Goal: Task Accomplishment & Management: Complete application form

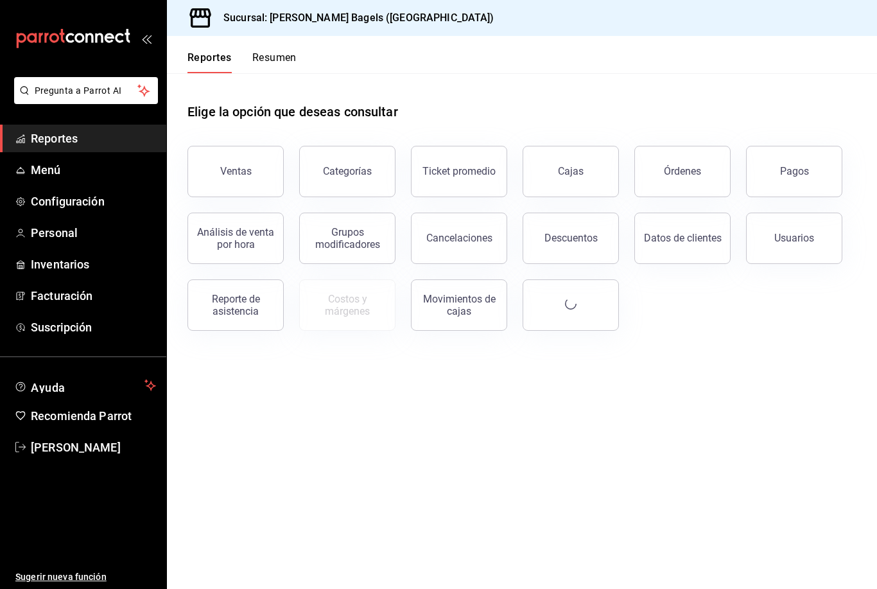
click at [220, 171] on button "Ventas" at bounding box center [236, 171] width 96 height 51
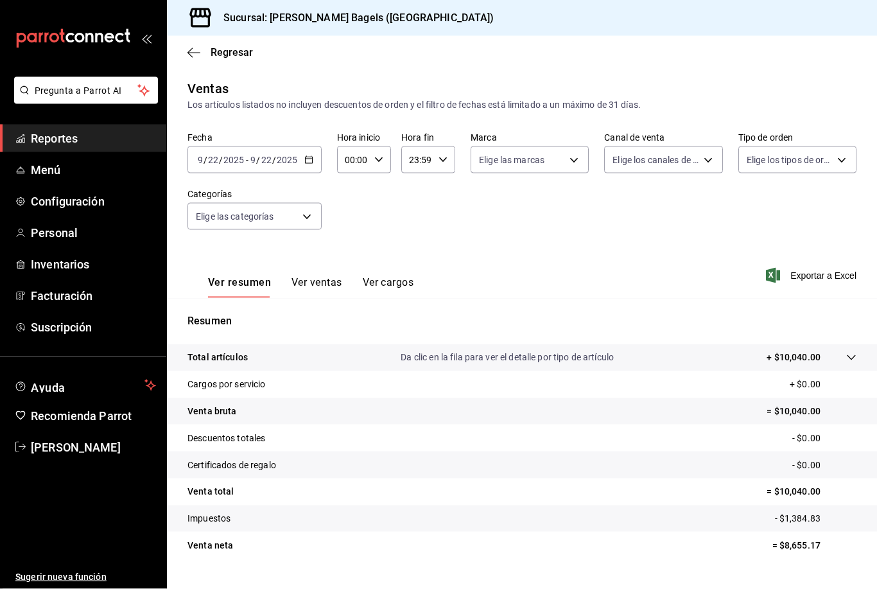
scroll to position [34, 0]
click at [30, 241] on link "Personal" at bounding box center [83, 233] width 166 height 28
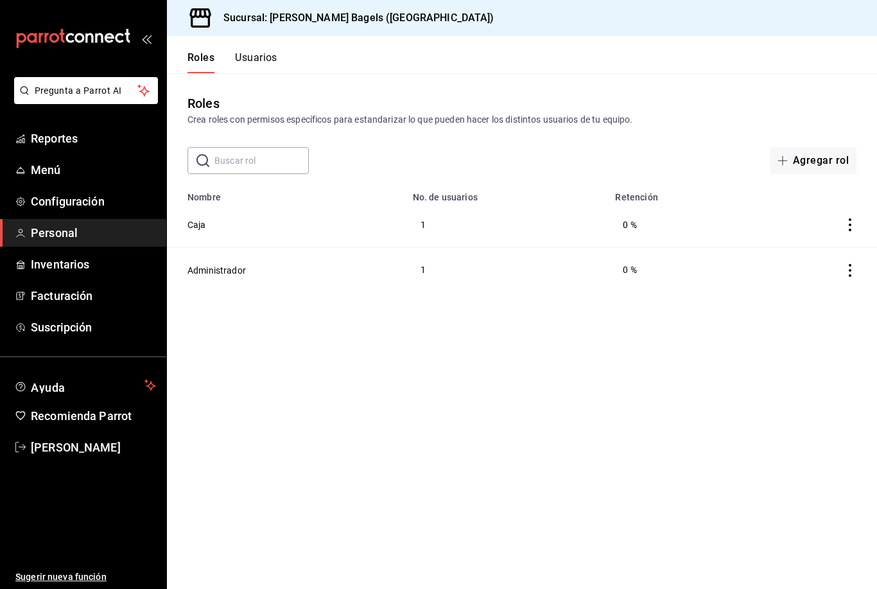
click at [265, 49] on div "Roles Usuarios" at bounding box center [222, 54] width 110 height 37
click at [264, 58] on button "Usuarios" at bounding box center [256, 62] width 42 height 22
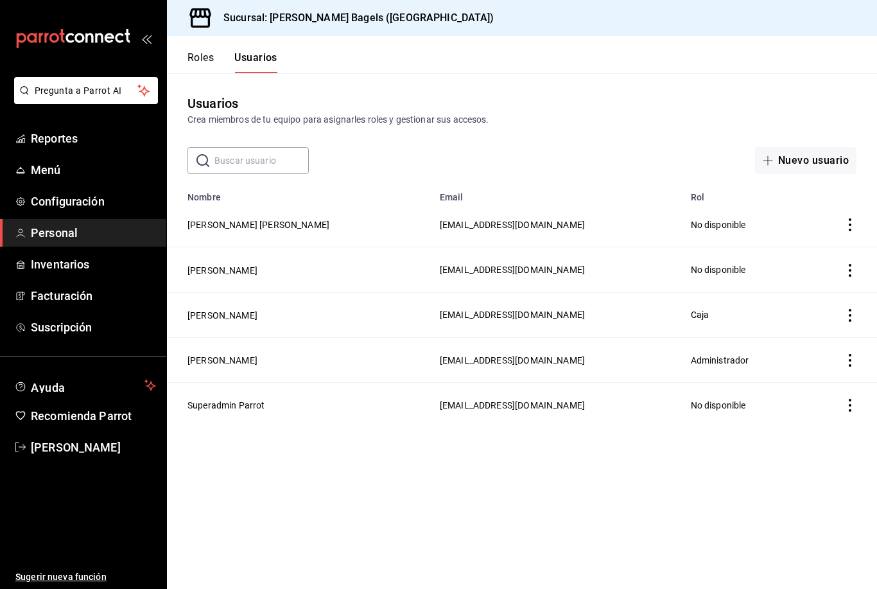
click at [833, 159] on button "Nuevo usuario" at bounding box center [805, 160] width 101 height 27
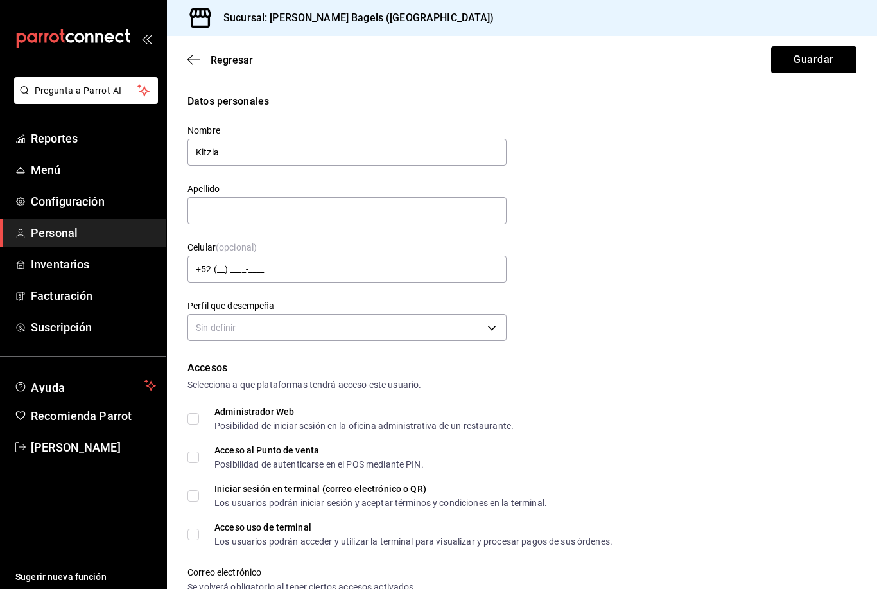
type input "[PERSON_NAME]"
click at [656, 204] on div "Datos personales Nombre Kitzia Apellido Celular (opcional) +52 (__) ____-____ P…" at bounding box center [522, 219] width 669 height 251
click at [445, 270] on input "+52 (__) ____-____" at bounding box center [347, 269] width 319 height 27
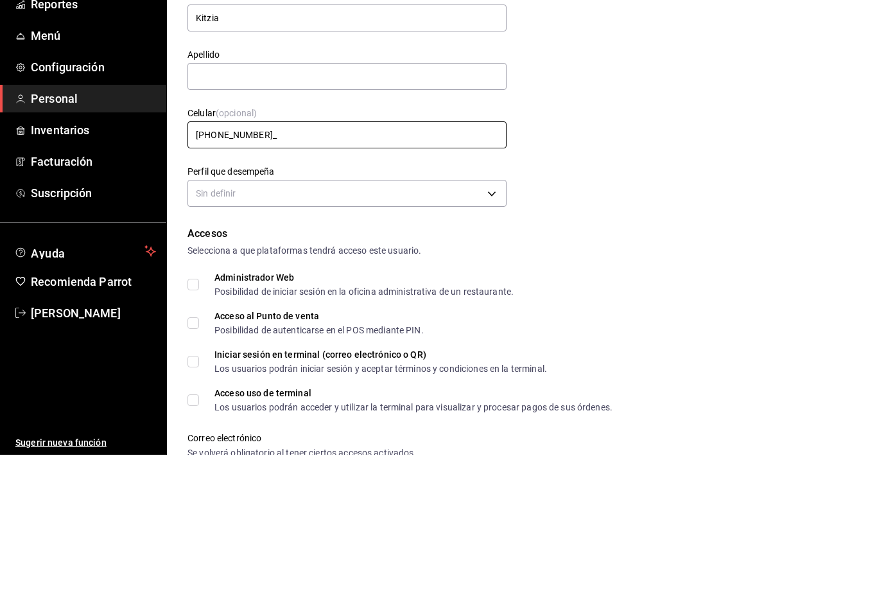
type input "[PHONE_NUMBER]"
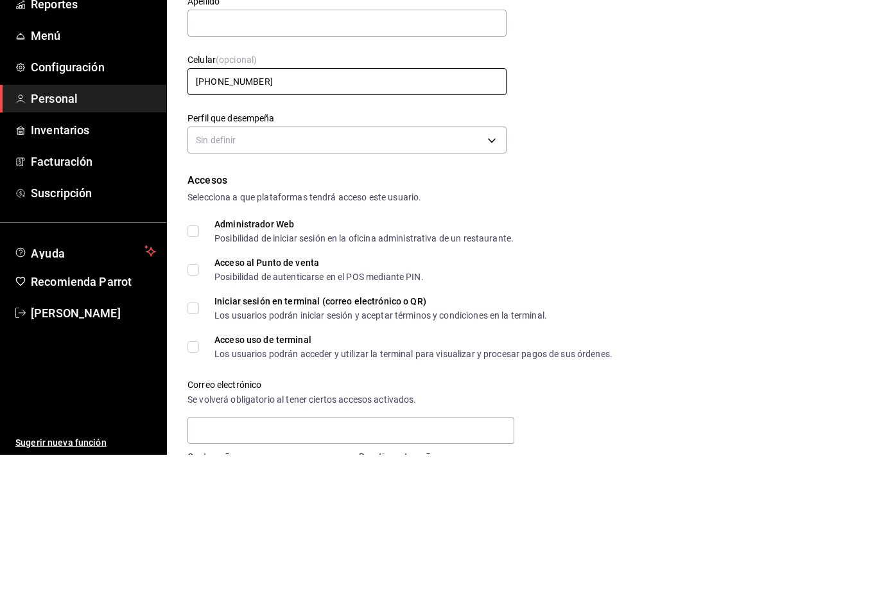
scroll to position [53, 0]
click at [389, 143] on body "Pregunta a Parrot AI Reportes Menú Configuración Personal Inventarios Facturaci…" at bounding box center [438, 294] width 877 height 589
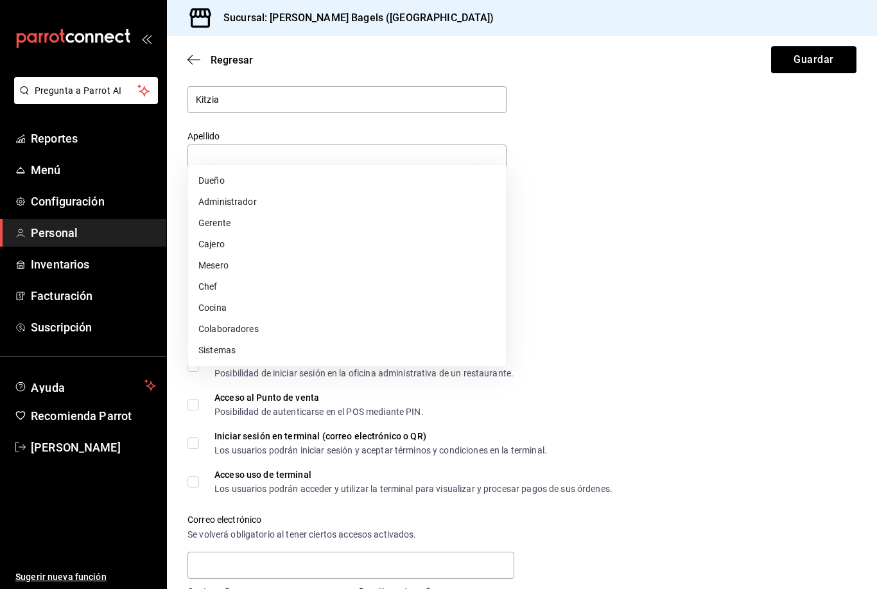
click at [267, 247] on li "Cajero" at bounding box center [347, 244] width 318 height 21
type input "CASHIER"
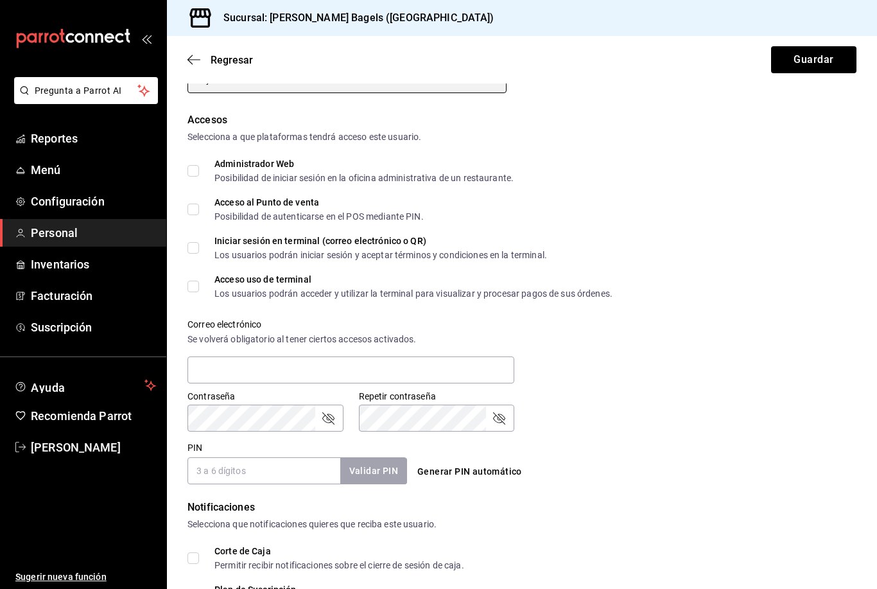
scroll to position [262, 0]
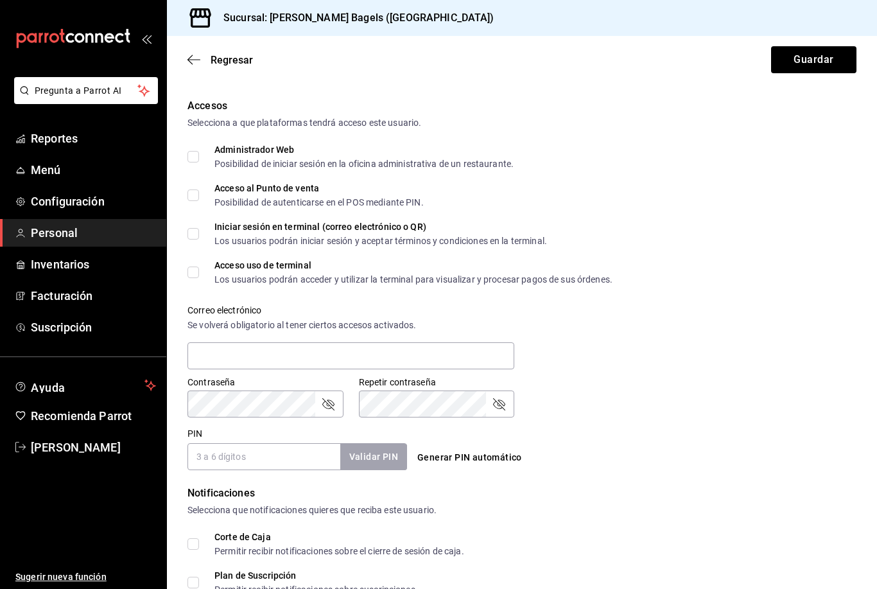
click at [202, 184] on span "Acceso al Punto de venta Posibilidad de autenticarse en el POS mediante PIN." at bounding box center [311, 195] width 225 height 23
click at [199, 189] on input "Acceso al Punto de venta Posibilidad de autenticarse en el POS mediante PIN." at bounding box center [194, 195] width 12 height 12
checkbox input "true"
click at [189, 228] on input "Iniciar sesión en terminal (correo electrónico o QR) Los usuarios podrán inicia…" at bounding box center [194, 234] width 12 height 12
checkbox input "true"
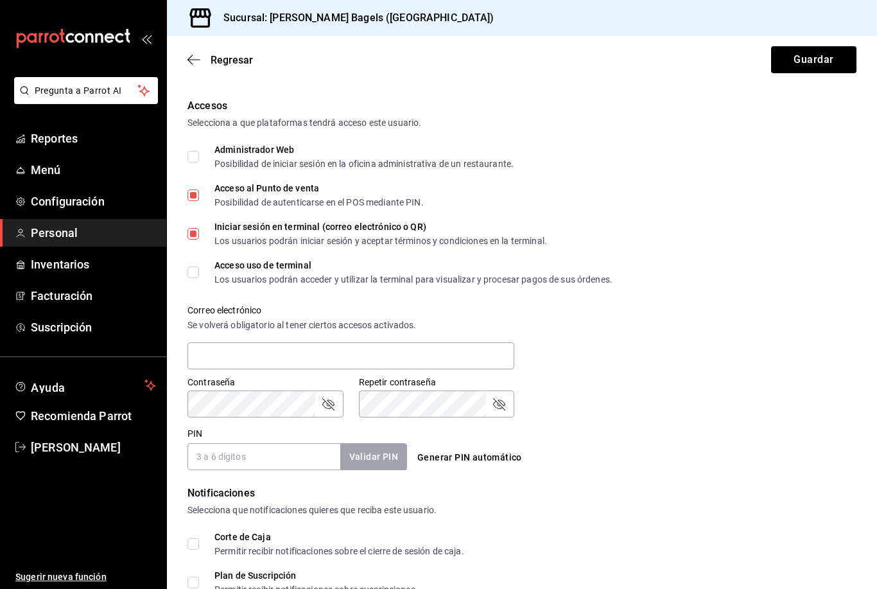
click at [188, 261] on label "Acceso uso de terminal Los usuarios podrán acceder y utilizar la terminal para …" at bounding box center [400, 272] width 425 height 23
click at [188, 267] on input "Acceso uso de terminal Los usuarios podrán acceder y utilizar la terminal para …" at bounding box center [194, 273] width 12 height 12
checkbox input "true"
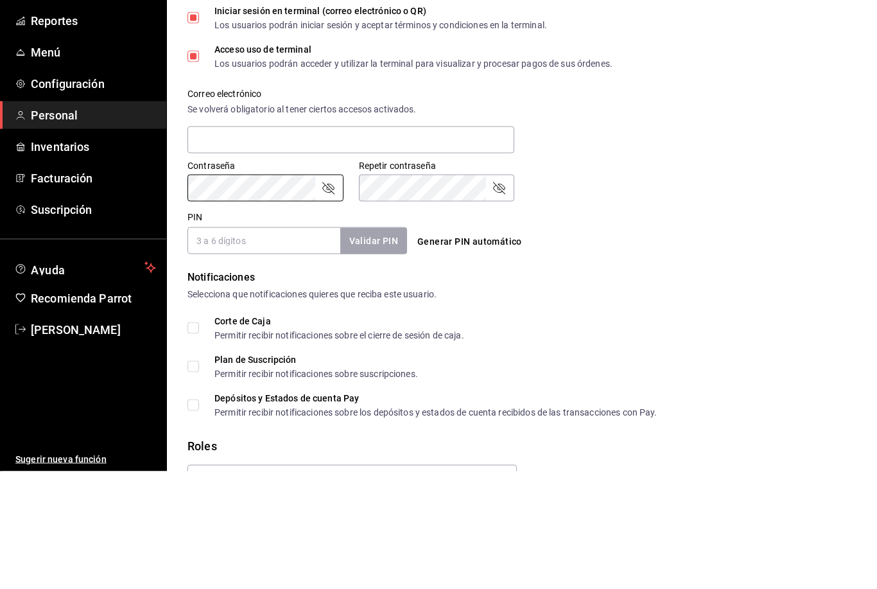
scroll to position [27, 0]
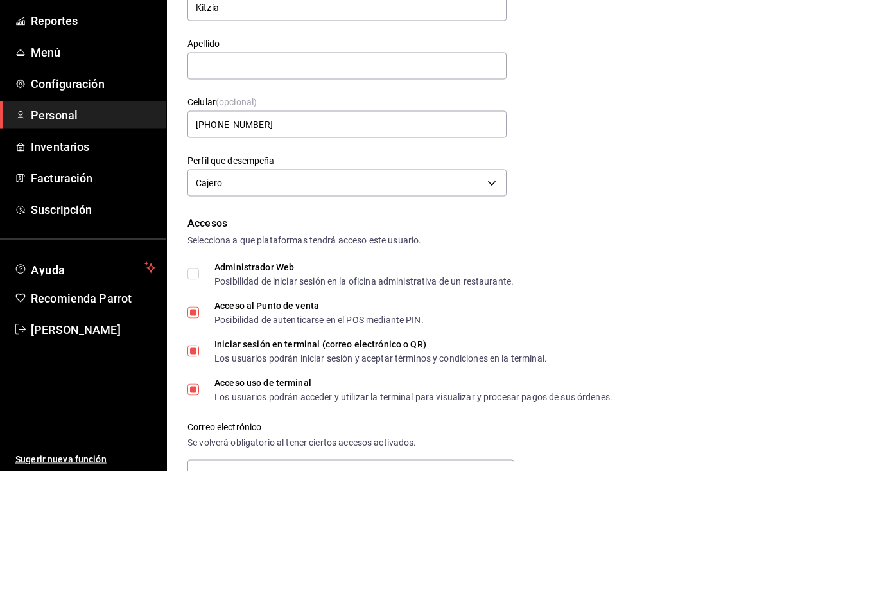
click at [183, 179] on div "Datos personales Nombre Kitzia Apellido Celular (opcional) +52 (65) 6350-5998 P…" at bounding box center [522, 523] width 710 height 912
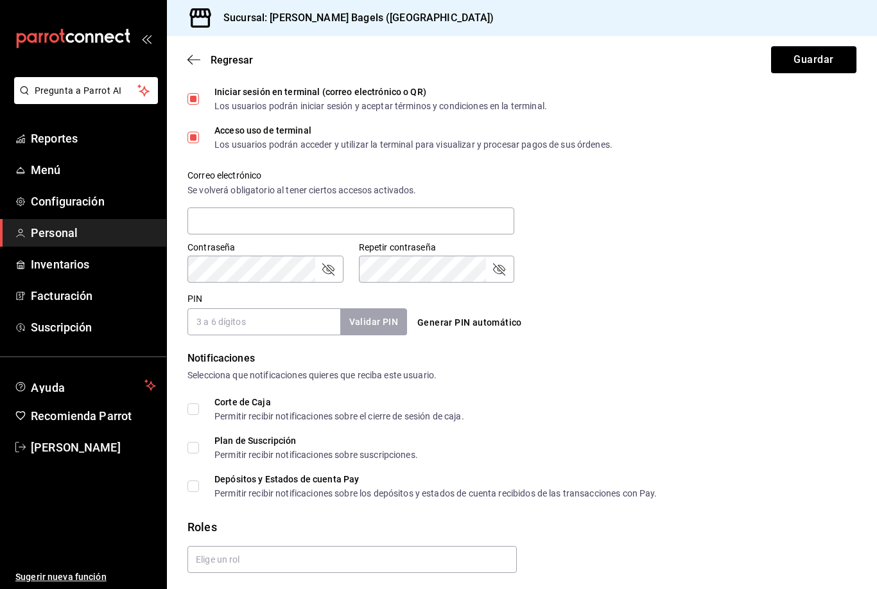
scroll to position [396, 0]
click at [200, 208] on input "text" at bounding box center [351, 221] width 327 height 27
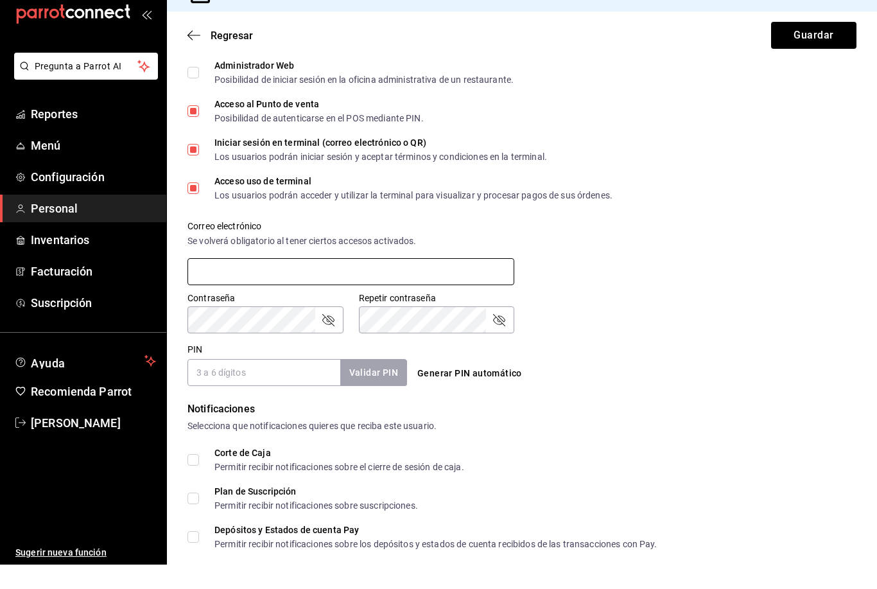
scroll to position [321, 0]
click at [191, 169] on input "Iniciar sesión en terminal (correo electrónico o QR) Los usuarios podrán inicia…" at bounding box center [194, 175] width 12 height 12
checkbox input "false"
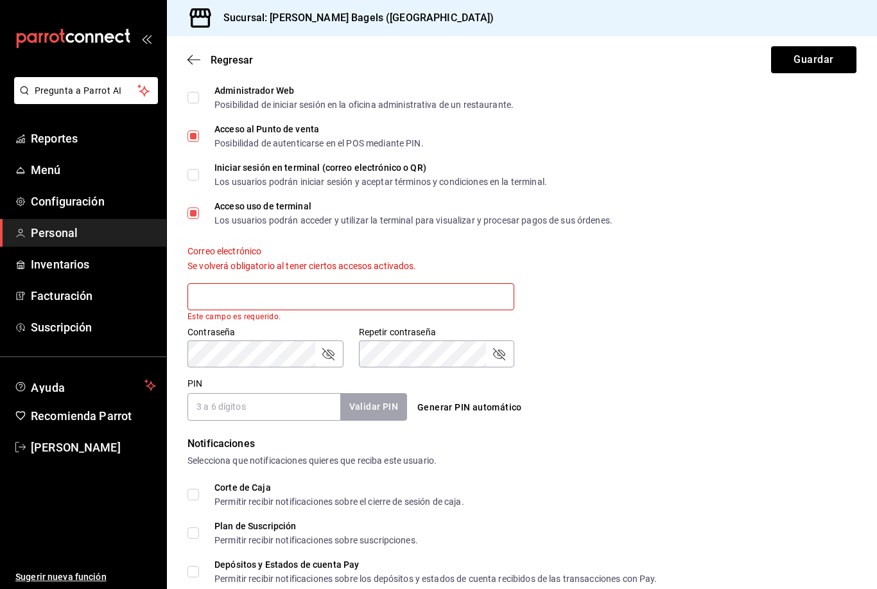
click at [173, 230] on div "Correo electrónico Se volverá obligatorio al tener ciertos accesos activados. E…" at bounding box center [343, 275] width 342 height 91
click at [197, 207] on input "Acceso uso de terminal Los usuarios podrán acceder y utilizar la terminal para …" at bounding box center [194, 213] width 12 height 12
checkbox input "true"
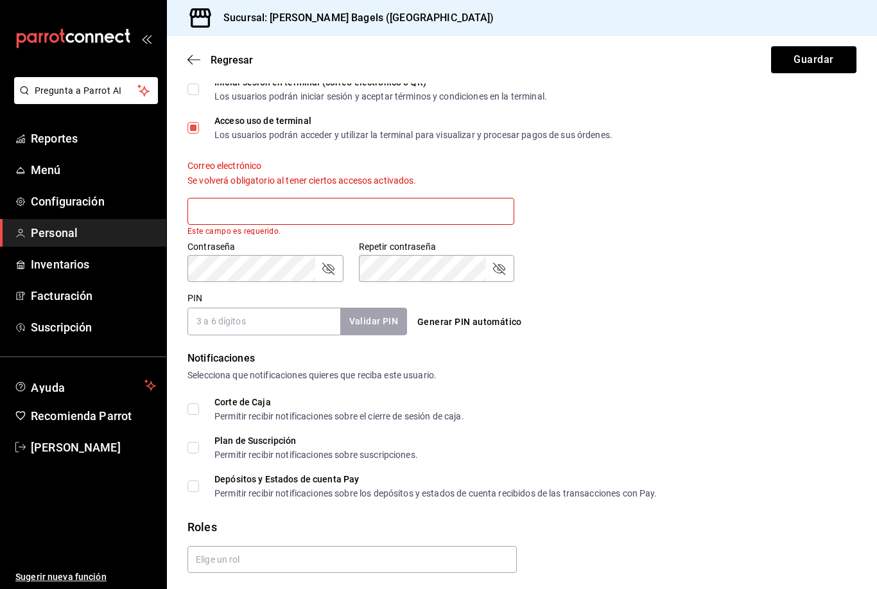
scroll to position [405, 0]
click at [218, 309] on input "PIN" at bounding box center [264, 322] width 153 height 27
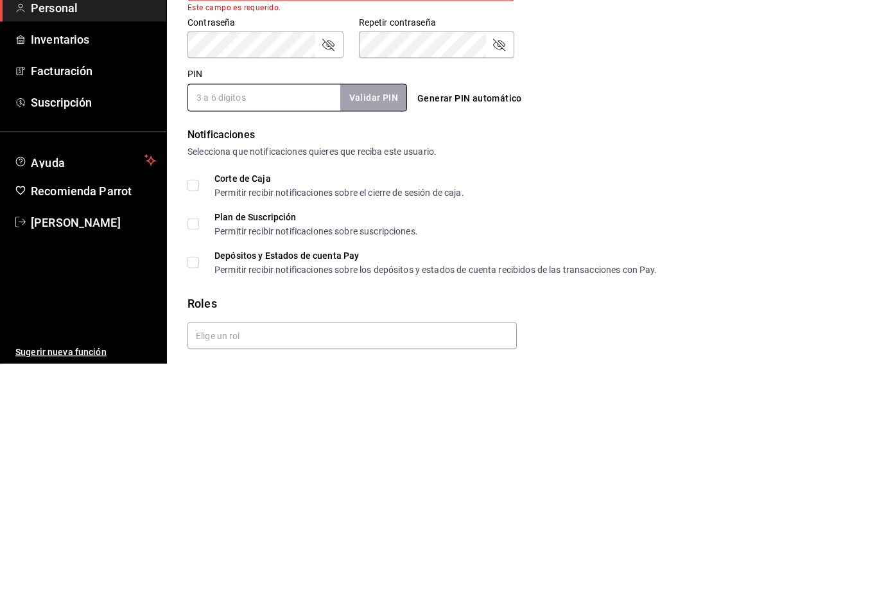
click at [192, 352] on div "Notificaciones Selecciona que notificaciones quieres que reciba este usuario. C…" at bounding box center [522, 425] width 669 height 147
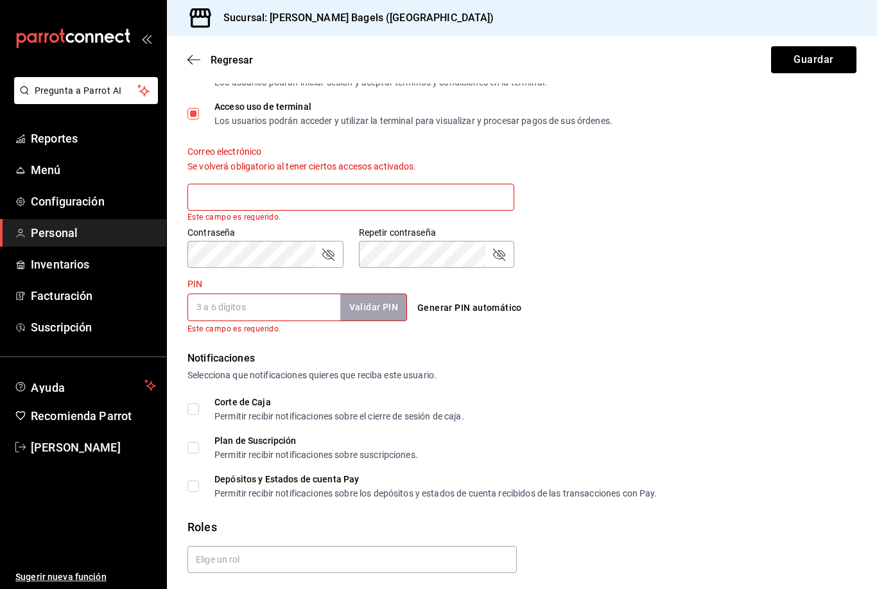
scroll to position [419, 0]
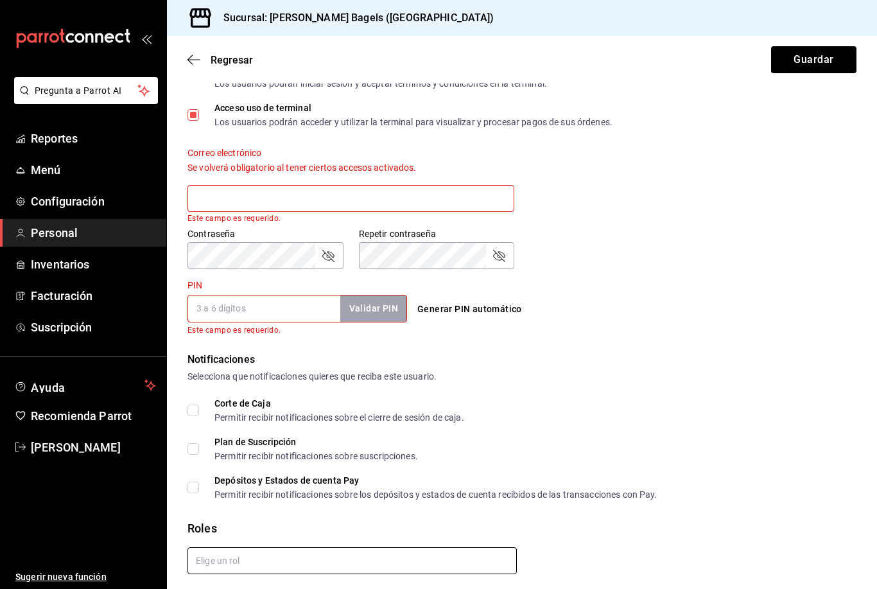
click at [437, 547] on input "text" at bounding box center [352, 560] width 329 height 27
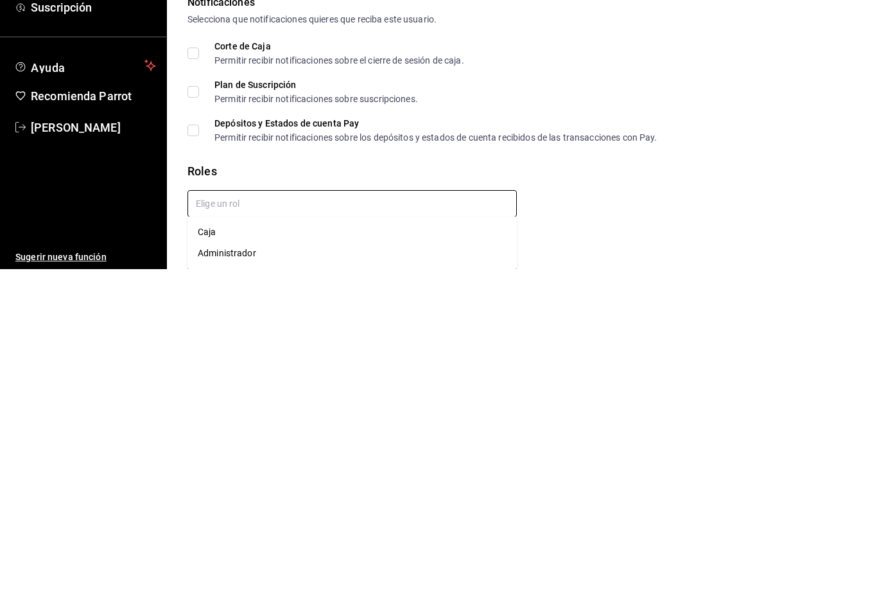
click at [209, 541] on li "Caja" at bounding box center [352, 551] width 329 height 21
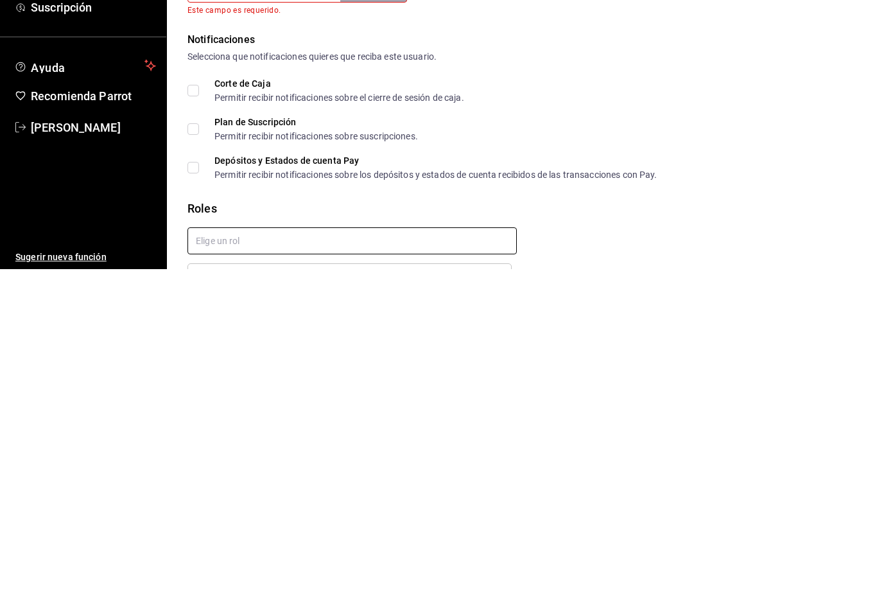
checkbox input "true"
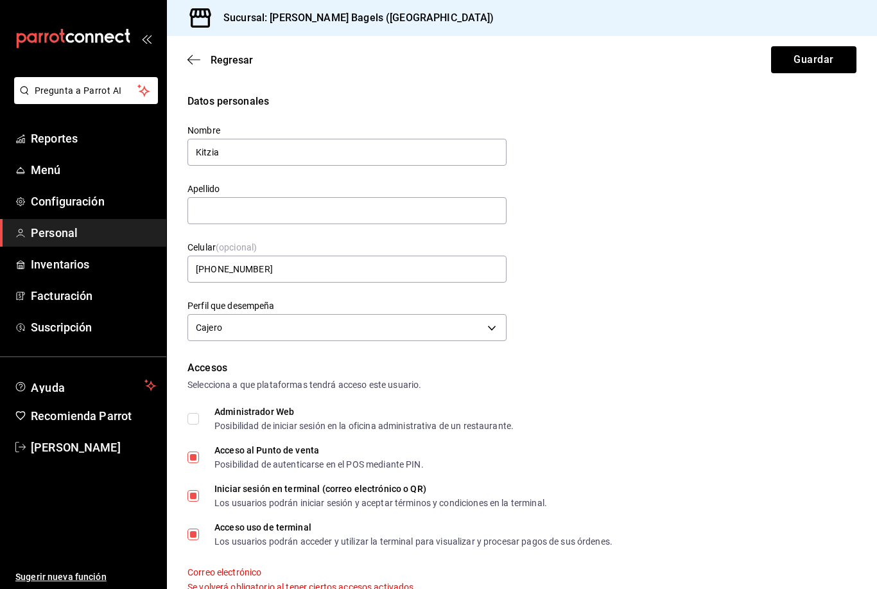
scroll to position [0, 0]
click at [412, 197] on input "text" at bounding box center [347, 210] width 319 height 27
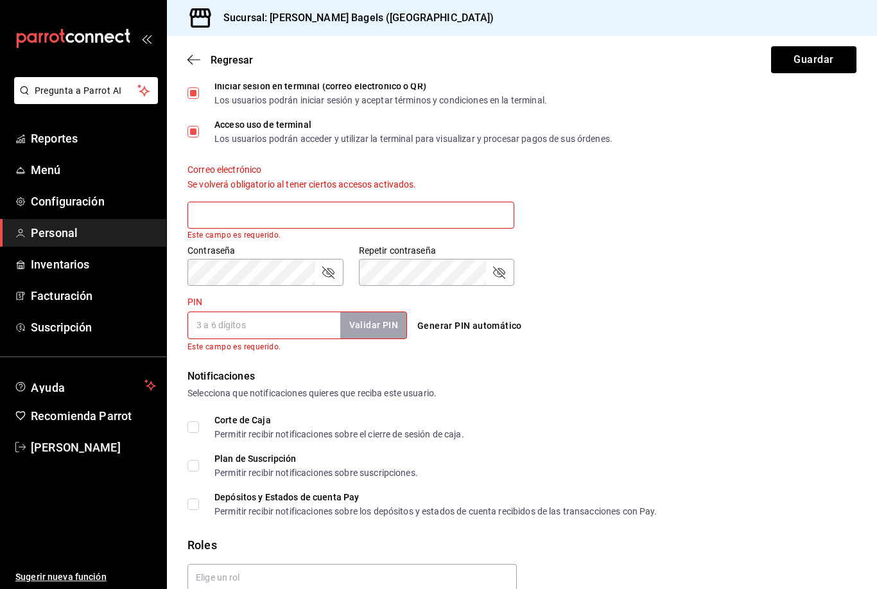
scroll to position [415, 0]
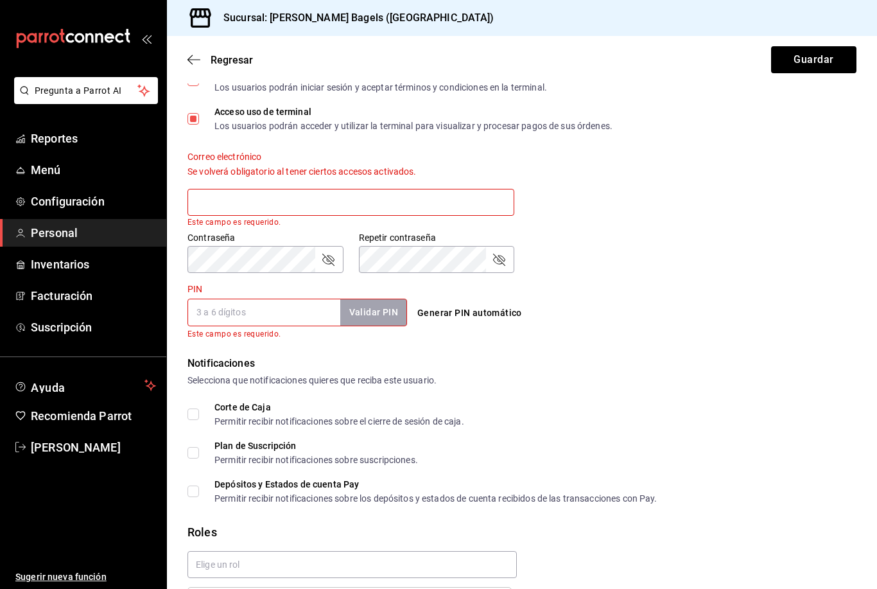
type input "[PERSON_NAME]"
click at [419, 189] on input "text" at bounding box center [351, 202] width 327 height 27
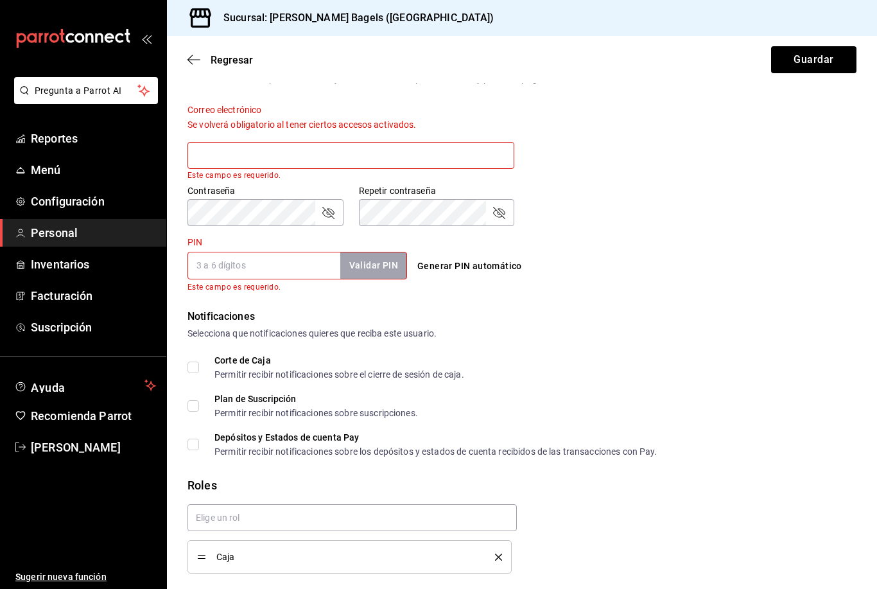
scroll to position [462, 0]
click at [413, 143] on input "text" at bounding box center [351, 156] width 327 height 27
click at [745, 232] on div "PIN Validar PIN ​ Este campo es requerido. Generar PIN automático" at bounding box center [519, 263] width 674 height 62
click at [317, 143] on input "Smnthsantoyo@gmail.com" at bounding box center [351, 156] width 327 height 27
click at [334, 143] on input "Smnthsantoyo@gmail.com" at bounding box center [351, 156] width 327 height 27
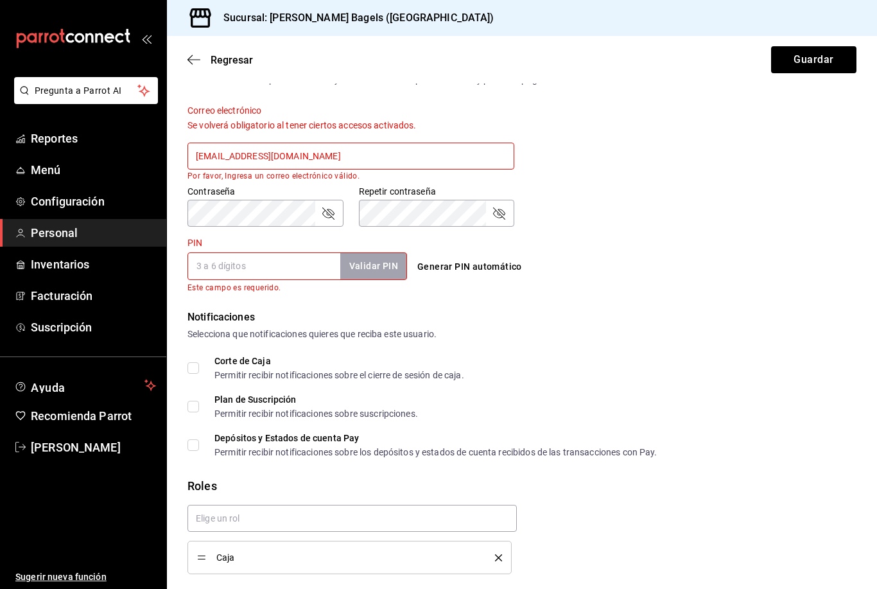
type input "[EMAIL_ADDRESS][DOMAIN_NAME]"
click at [678, 184] on div "Contraseña Contraseña Repetir contraseña Repetir contraseña" at bounding box center [514, 198] width 685 height 57
click at [455, 105] on div "Correo electrónico Se volverá obligatorio al tener ciertos accesos activados. s…" at bounding box center [351, 143] width 327 height 76
click at [441, 143] on input "[EMAIL_ADDRESS][DOMAIN_NAME]" at bounding box center [351, 156] width 327 height 27
click at [702, 182] on div "Contraseña Contraseña Repetir contraseña Repetir contraseña" at bounding box center [514, 198] width 685 height 57
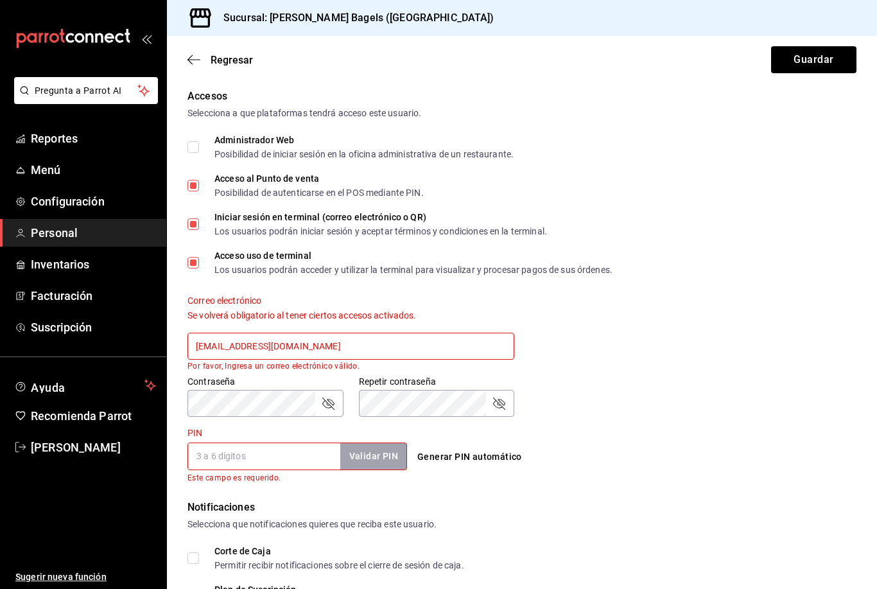
scroll to position [272, 0]
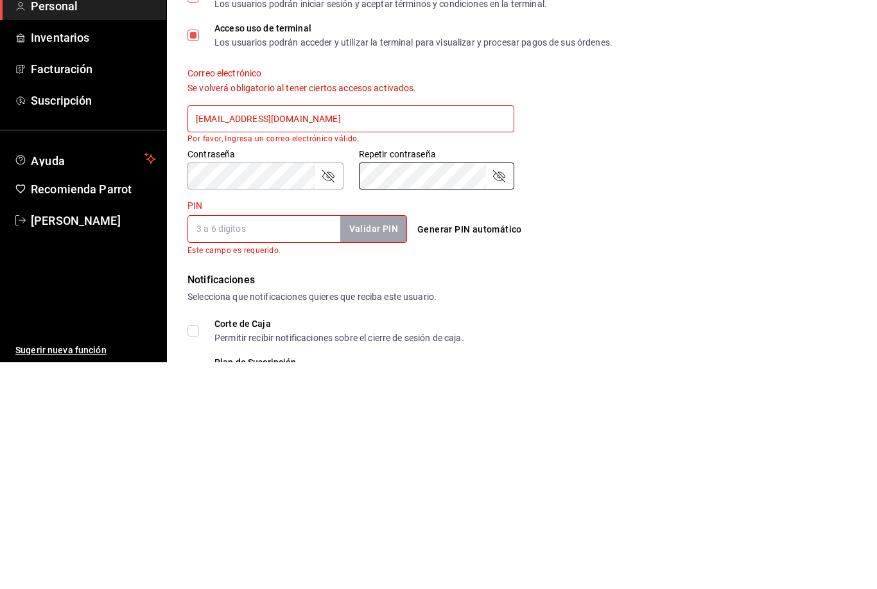
click at [268, 442] on input "PIN" at bounding box center [264, 455] width 153 height 27
type input "281516"
click at [665, 421] on div "PIN 281516 Validar PIN ​ Este campo es requerido. Generar PIN automático" at bounding box center [519, 452] width 674 height 62
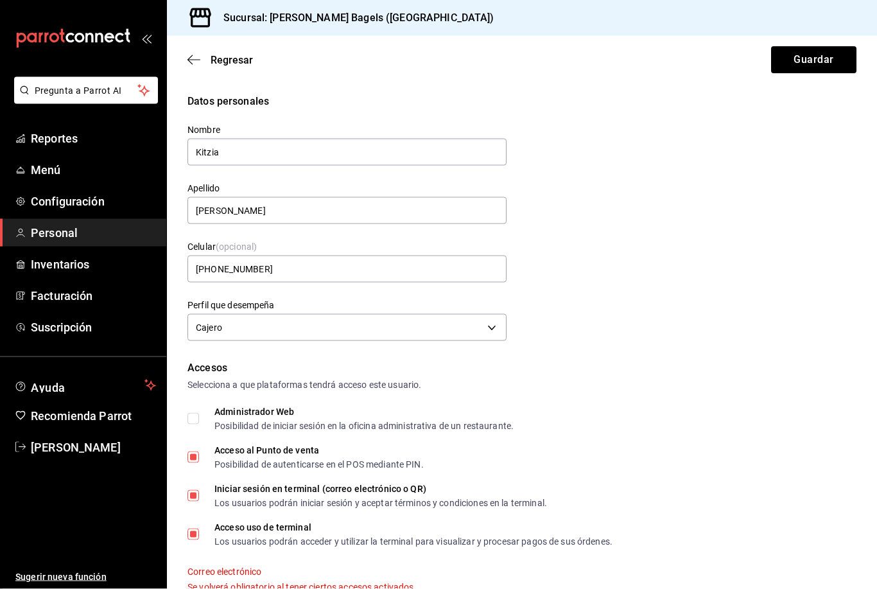
scroll to position [0, 0]
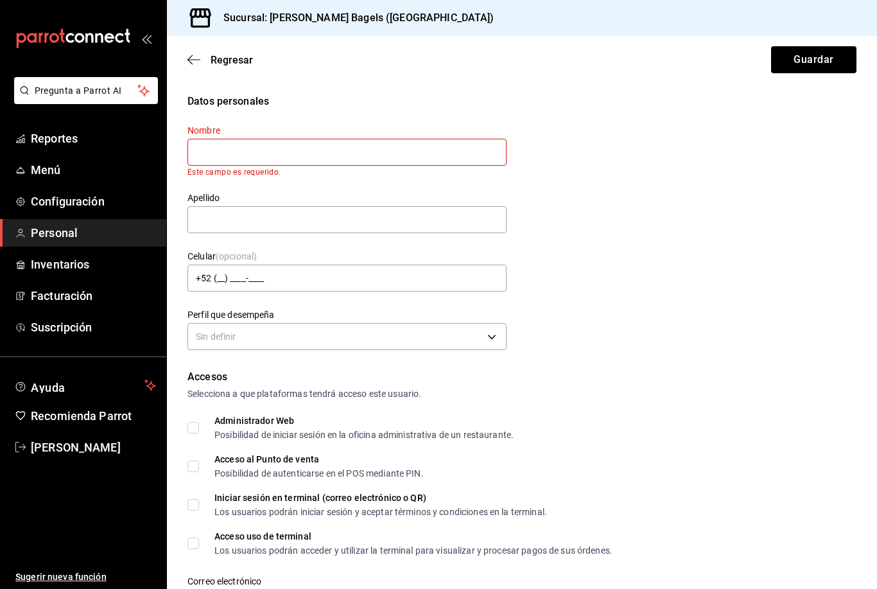
click at [264, 164] on input "text" at bounding box center [347, 152] width 319 height 27
type input "[PERSON_NAME]"
click at [455, 207] on input "text" at bounding box center [347, 219] width 319 height 27
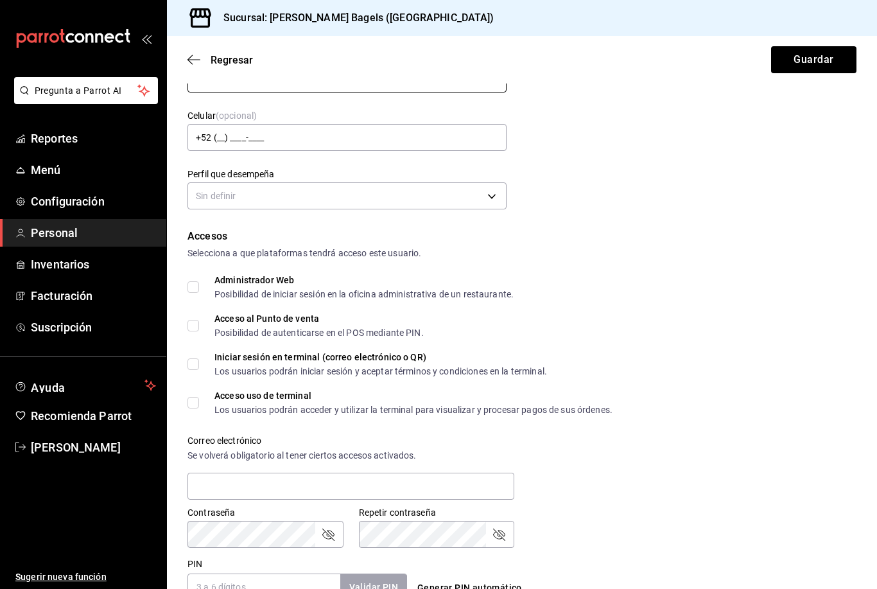
scroll to position [134, 0]
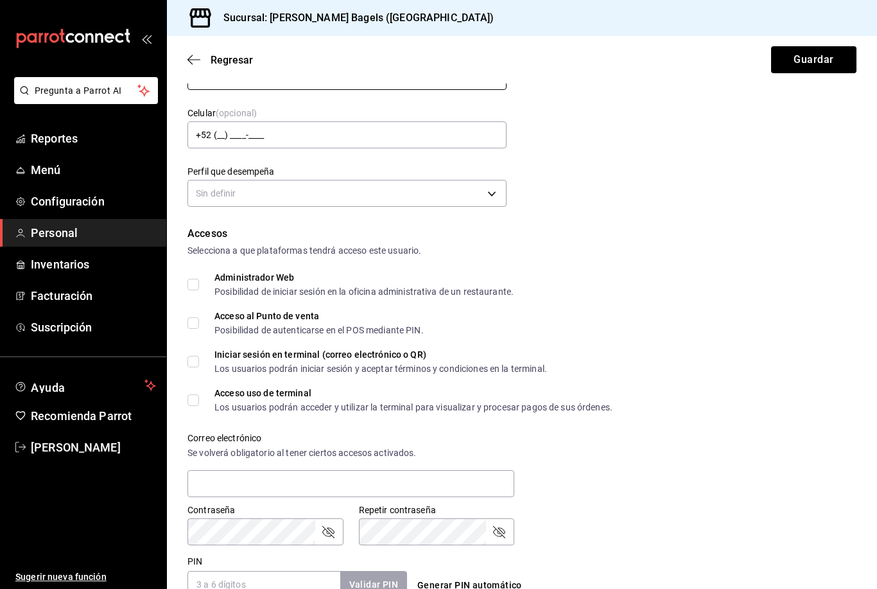
type input "[PERSON_NAME]"
click at [459, 117] on label "Celular (opcional)" at bounding box center [347, 113] width 319 height 9
click at [411, 135] on input "+52 (__) ____-____" at bounding box center [347, 134] width 319 height 27
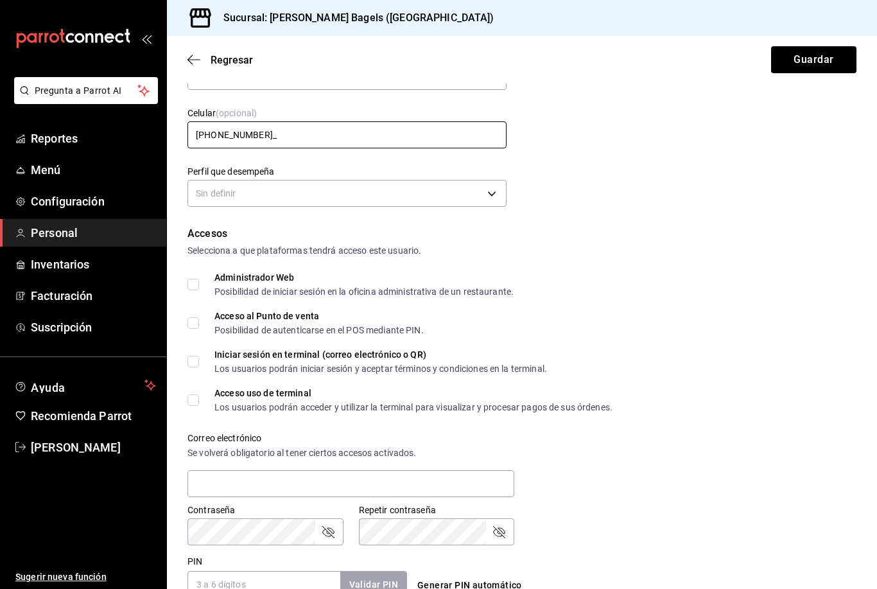
type input "[PHONE_NUMBER]"
click at [448, 197] on body "Pregunta a Parrot AI Reportes Menú Configuración Personal Inventarios Facturaci…" at bounding box center [438, 294] width 877 height 589
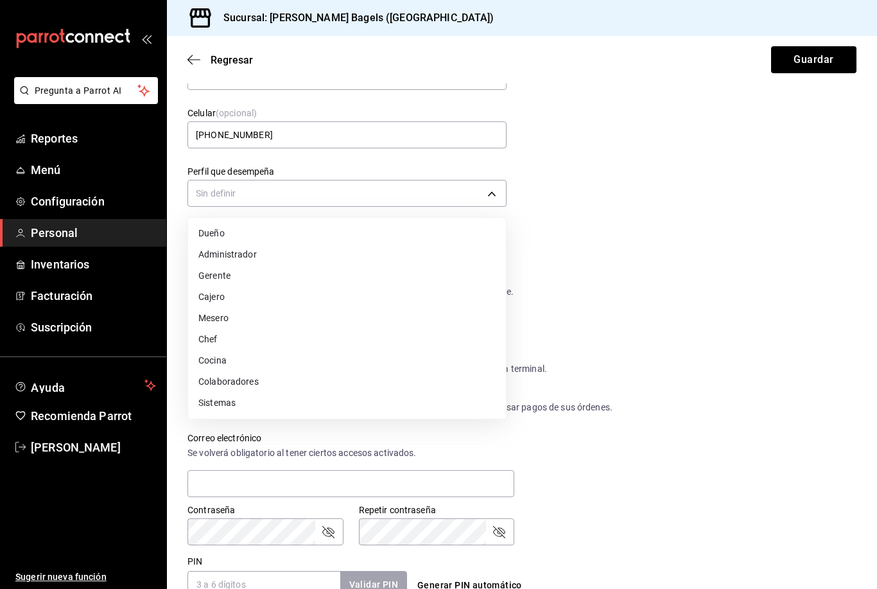
click at [279, 295] on li "Cajero" at bounding box center [347, 296] width 318 height 21
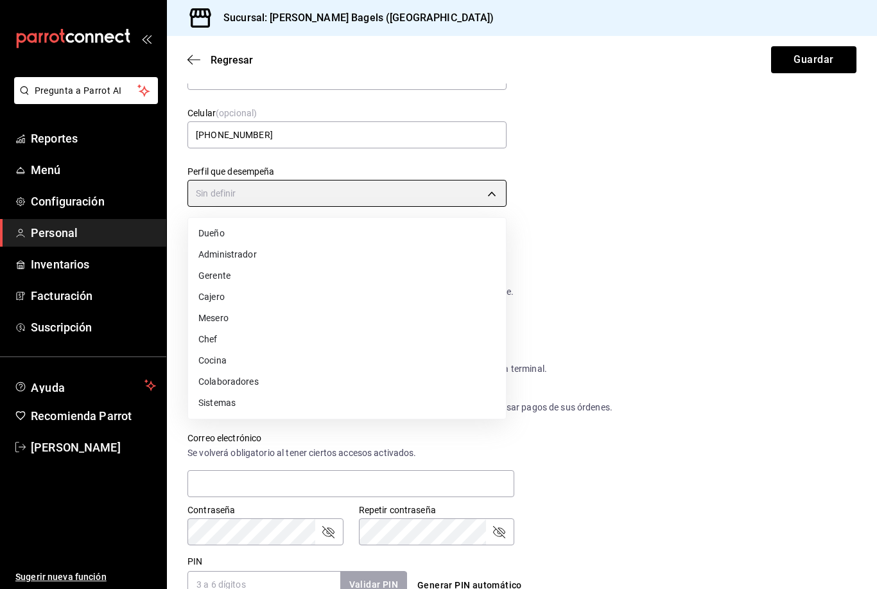
type input "CASHIER"
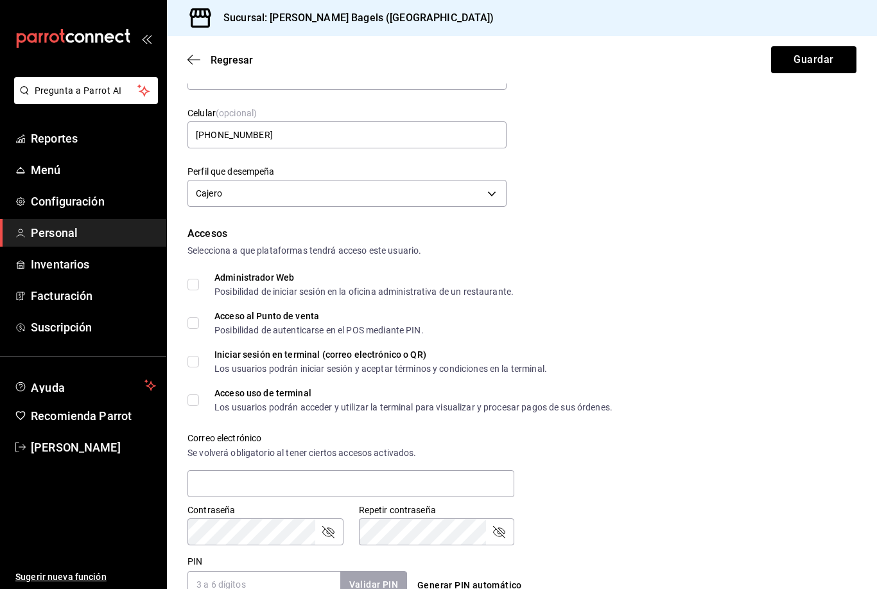
click at [193, 324] on input "Acceso al Punto de venta Posibilidad de autenticarse en el POS mediante PIN." at bounding box center [194, 323] width 12 height 12
checkbox input "true"
click at [198, 359] on input "Iniciar sesión en terminal (correo electrónico o QR) Los usuarios podrán inicia…" at bounding box center [194, 362] width 12 height 12
checkbox input "true"
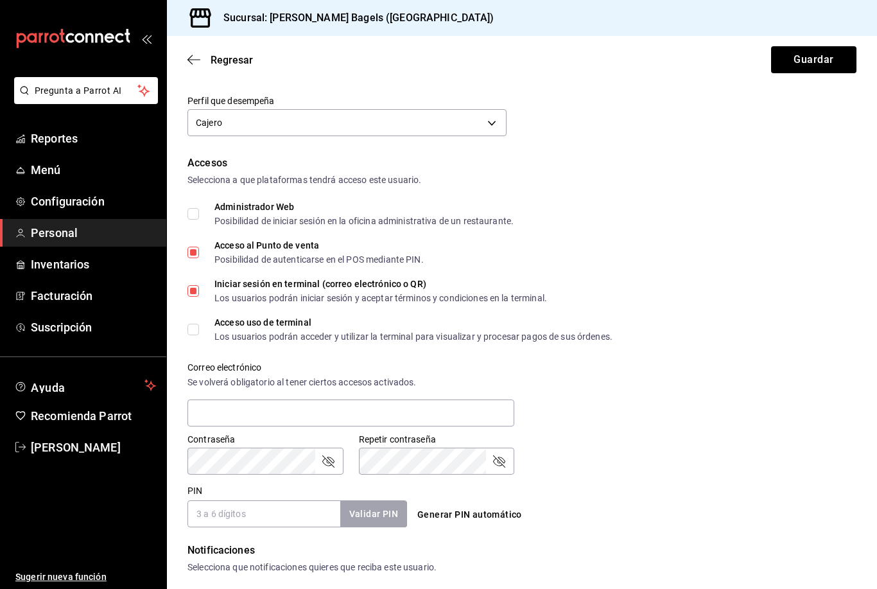
scroll to position [243, 0]
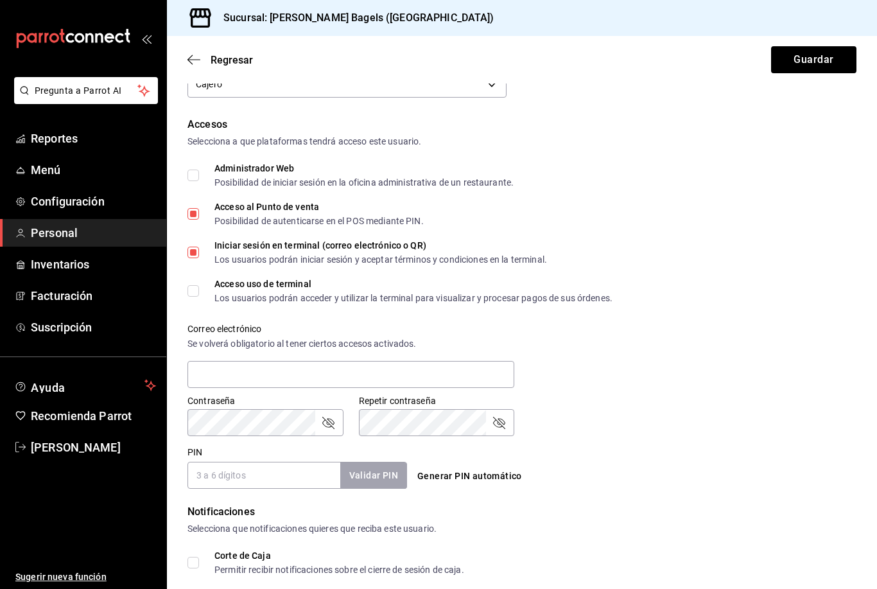
click at [193, 287] on input "Acceso uso de terminal Los usuarios podrán acceder y utilizar la terminal para …" at bounding box center [194, 291] width 12 height 12
checkbox input "true"
click at [207, 376] on input "text" at bounding box center [351, 374] width 327 height 27
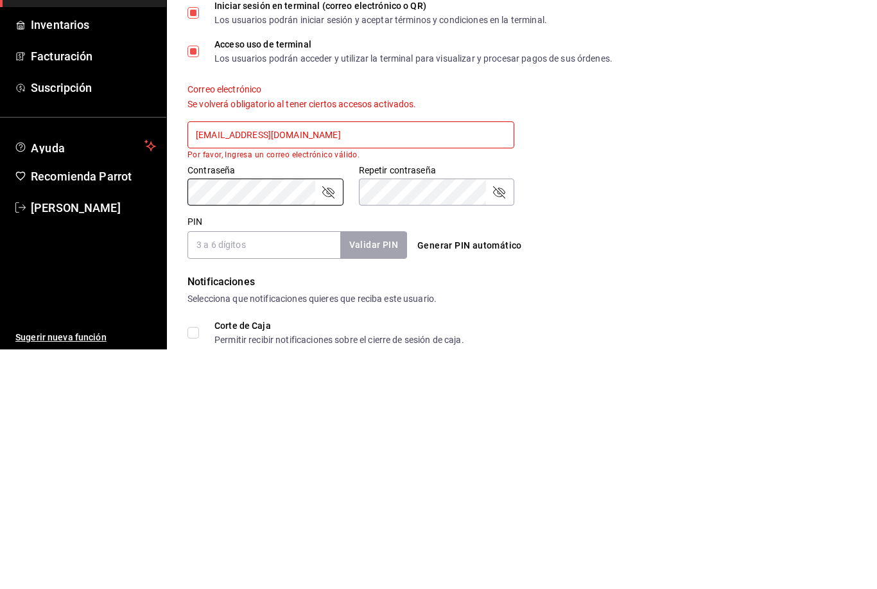
click at [628, 389] on div "Contraseña Contraseña Repetir contraseña Repetir contraseña" at bounding box center [514, 417] width 685 height 57
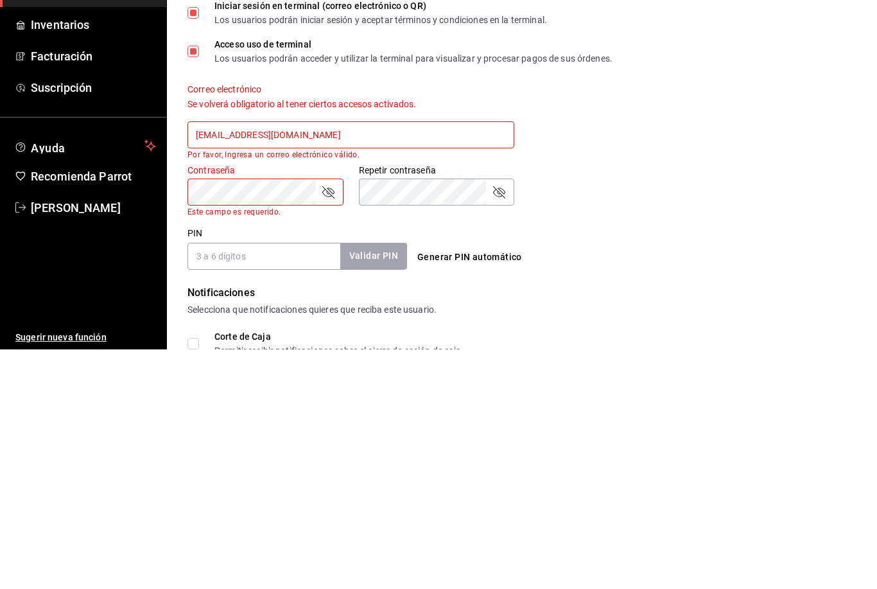
scroll to position [41, 0]
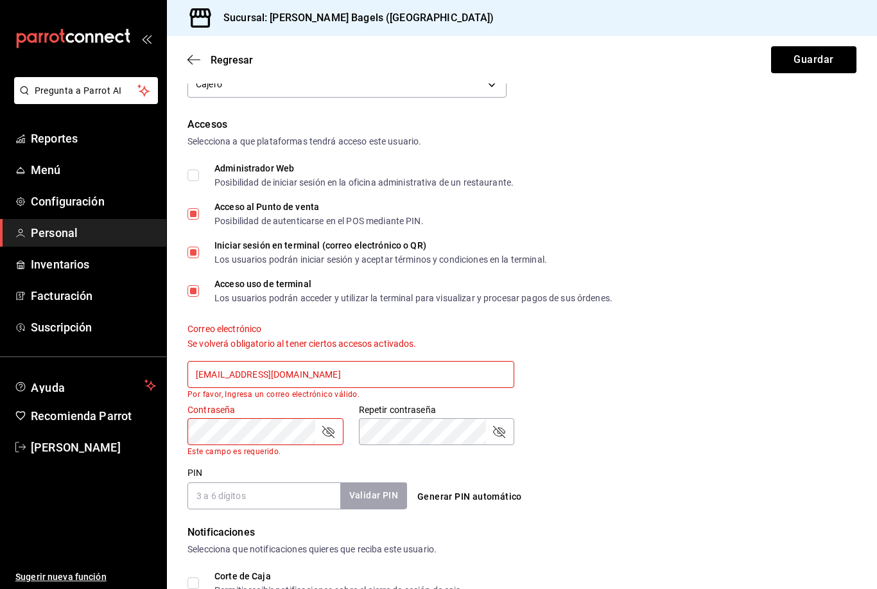
click at [342, 361] on input "[EMAIL_ADDRESS][DOMAIN_NAME]" at bounding box center [351, 374] width 327 height 27
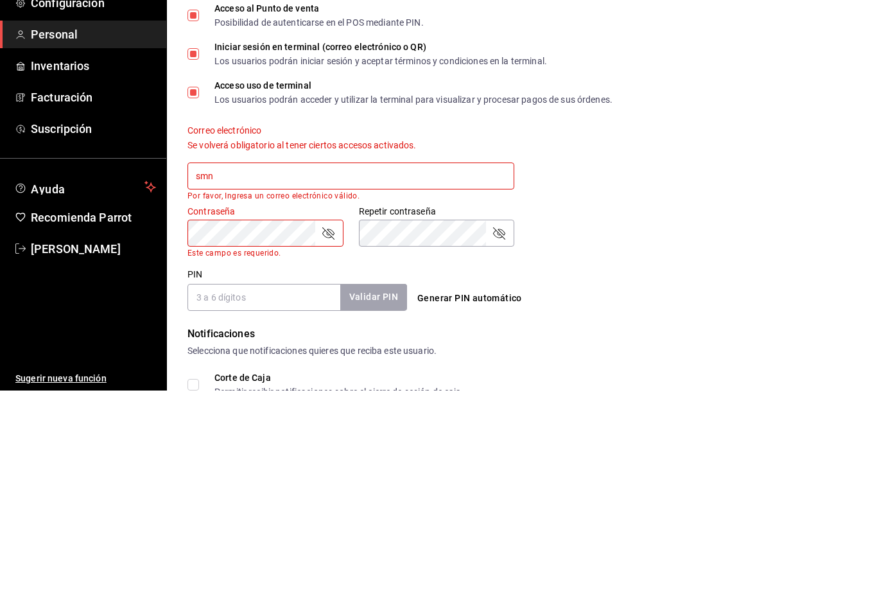
type input "sm"
click at [658, 389] on div "Contraseña Contraseña Este campo es requerido. Repetir contraseña Repetir contr…" at bounding box center [514, 422] width 685 height 67
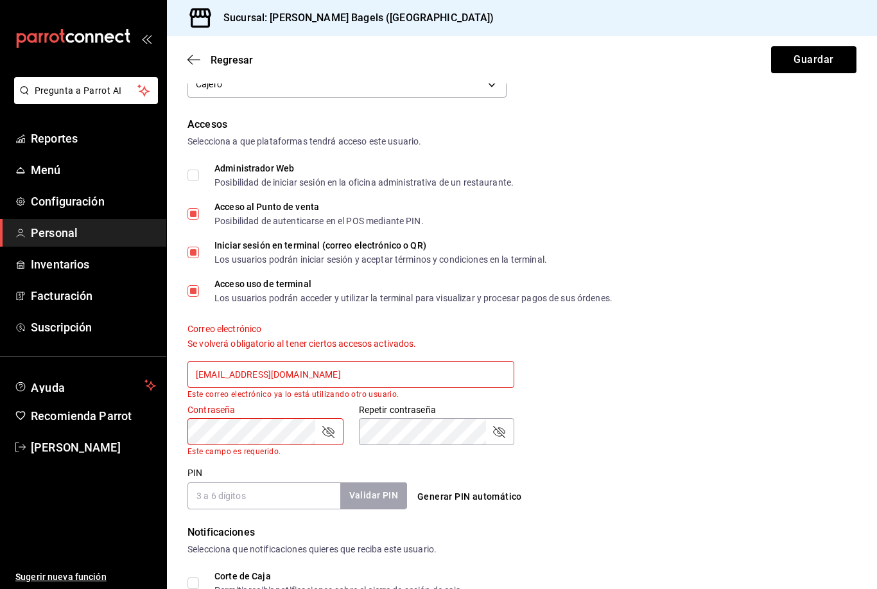
click at [464, 361] on input "[EMAIL_ADDRESS][DOMAIN_NAME]" at bounding box center [351, 374] width 327 height 27
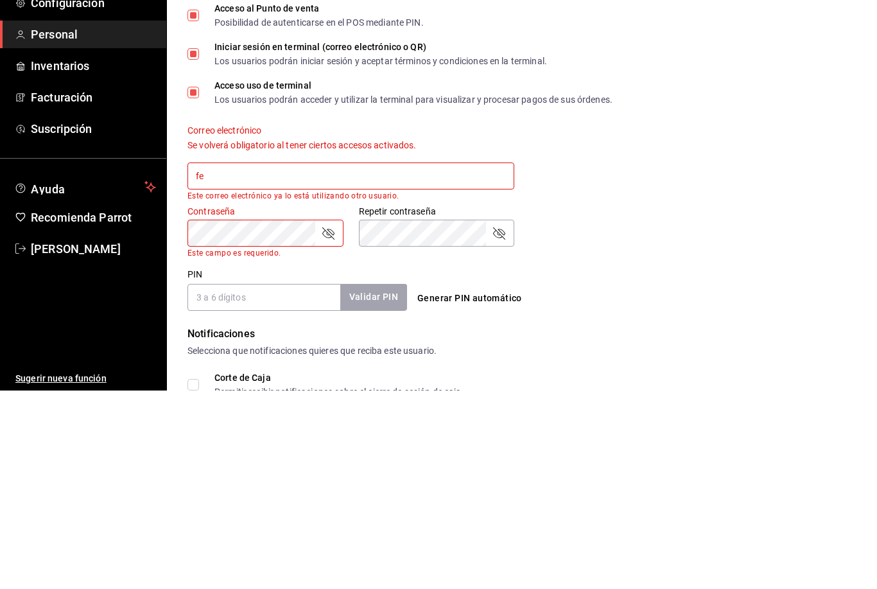
type input "f"
click at [753, 218] on div "Accesos Selecciona a que plataformas tendrá acceso este usuario. Administrador …" at bounding box center [522, 313] width 669 height 392
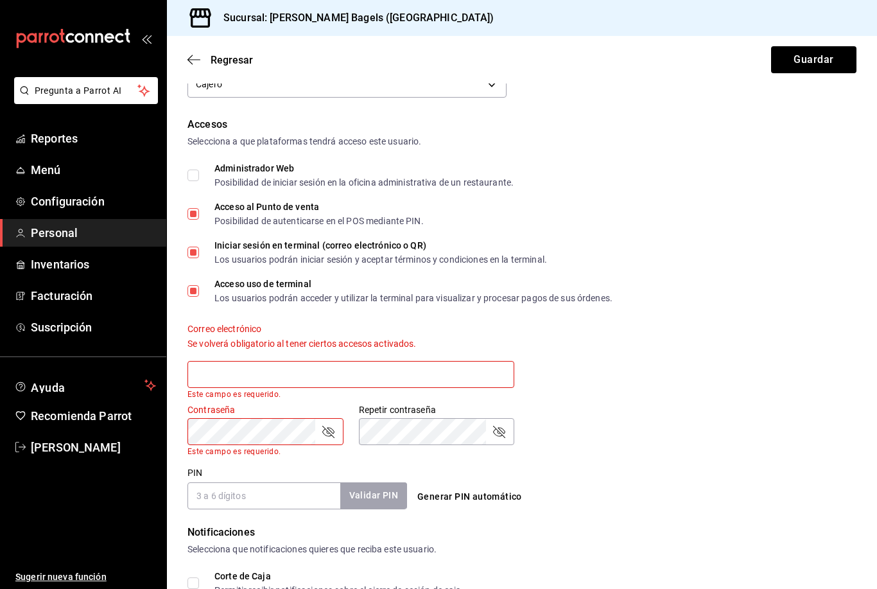
click at [198, 241] on label "Iniciar sesión en terminal (correo electrónico o QR) Los usuarios podrán inicia…" at bounding box center [368, 252] width 360 height 23
click at [198, 247] on input "Iniciar sesión en terminal (correo electrónico o QR) Los usuarios podrán inicia…" at bounding box center [194, 253] width 12 height 12
checkbox input "false"
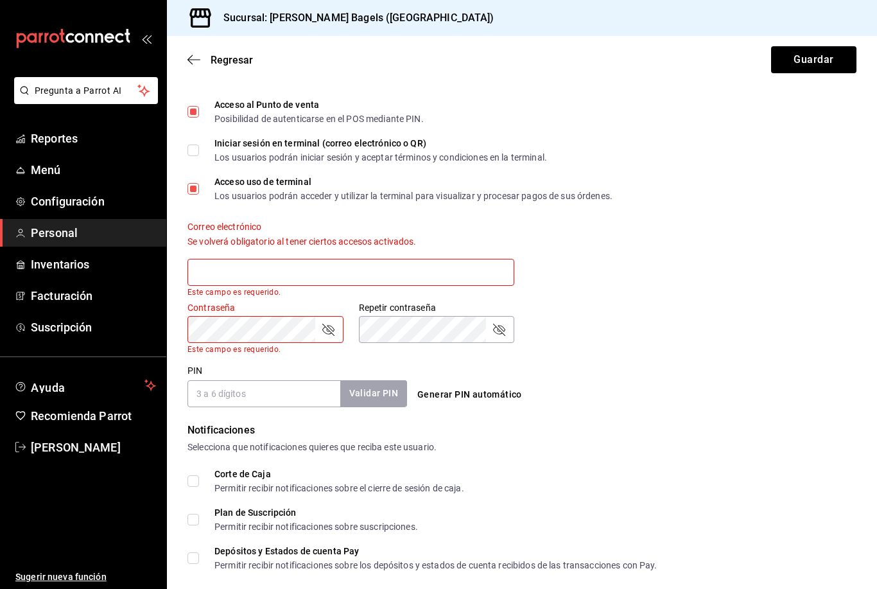
scroll to position [383, 0]
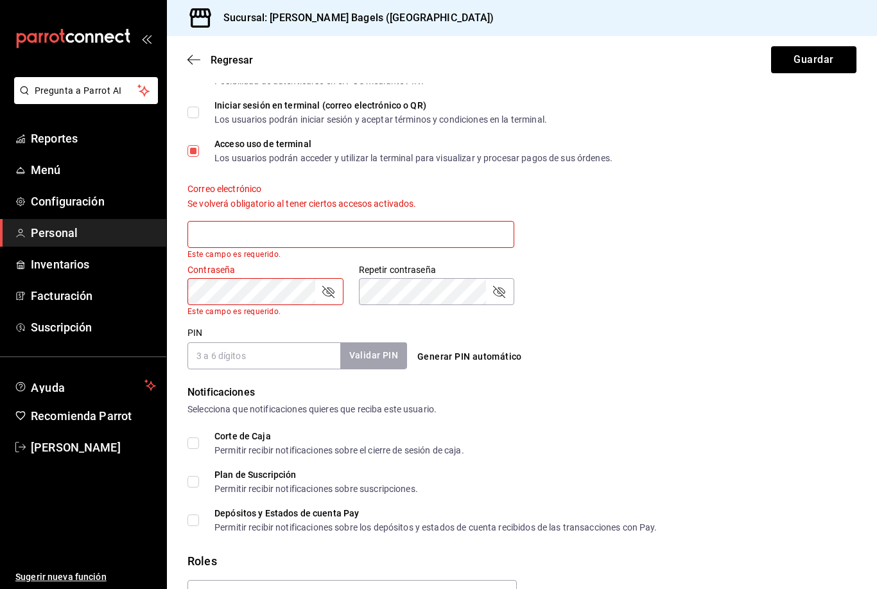
click at [288, 342] on input "PIN" at bounding box center [264, 355] width 153 height 27
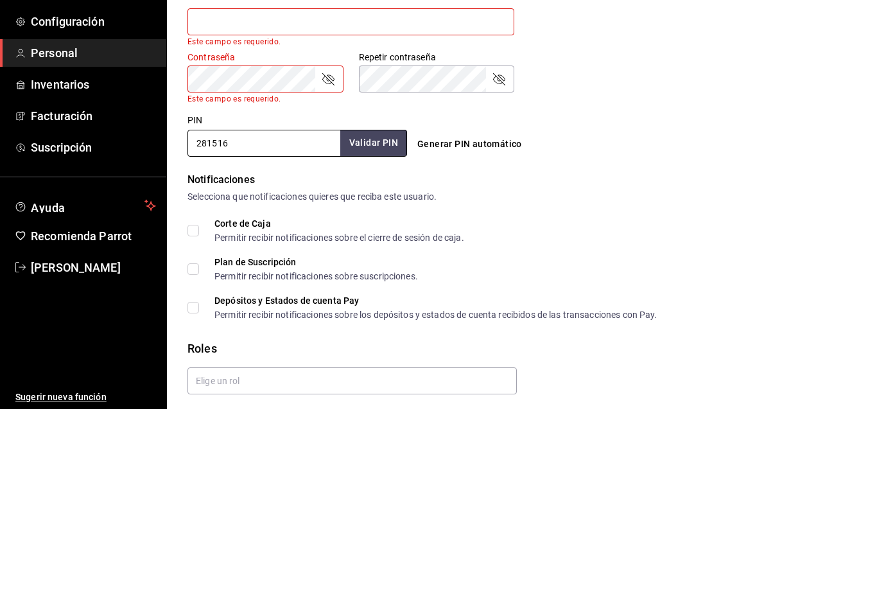
scroll to position [416, 0]
type input "281516"
click at [191, 405] on input "Corte de Caja Permitir recibir notificaciones sobre el cierre de sesión de caja." at bounding box center [194, 411] width 12 height 12
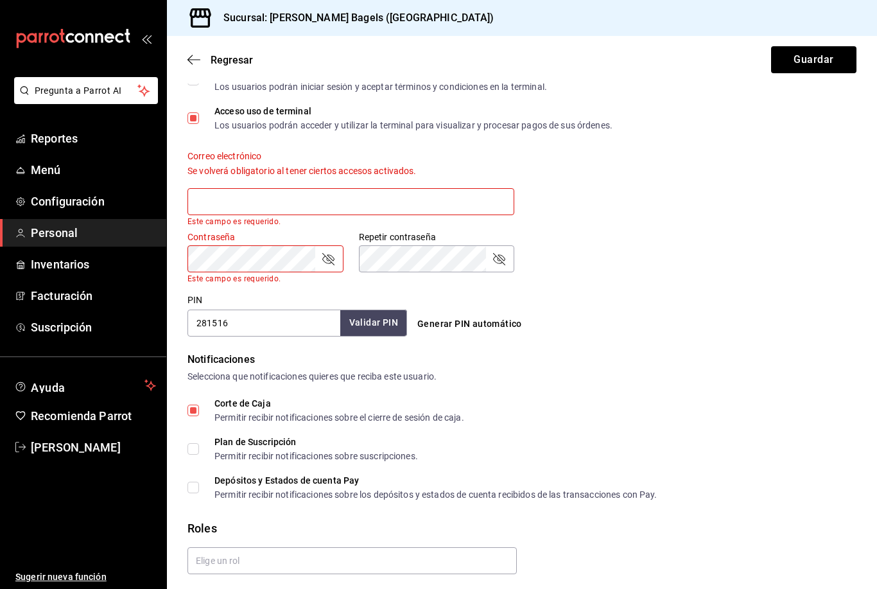
click at [189, 405] on input "Corte de Caja Permitir recibir notificaciones sobre el cierre de sesión de caja." at bounding box center [194, 411] width 12 height 12
checkbox input "false"
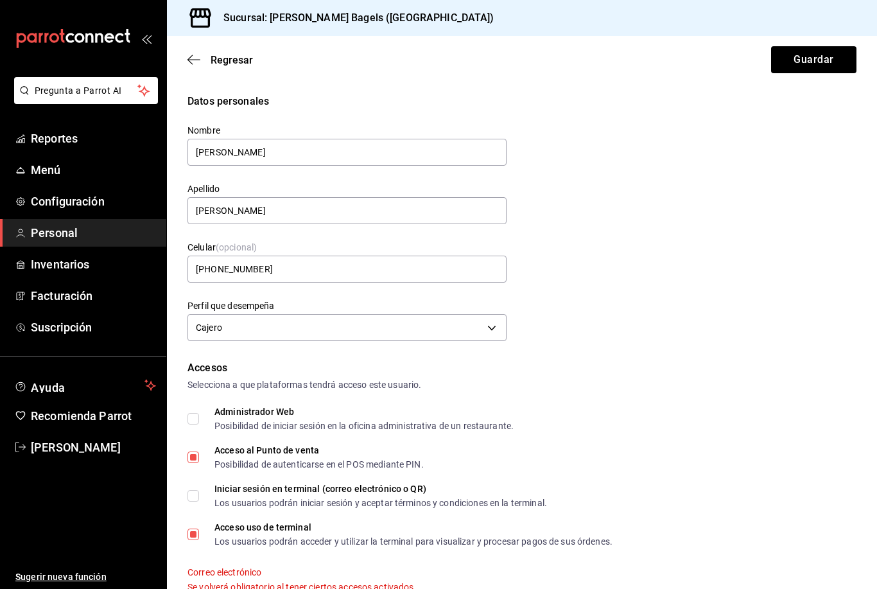
scroll to position [0, 0]
click at [819, 60] on button "Guardar" at bounding box center [813, 59] width 85 height 27
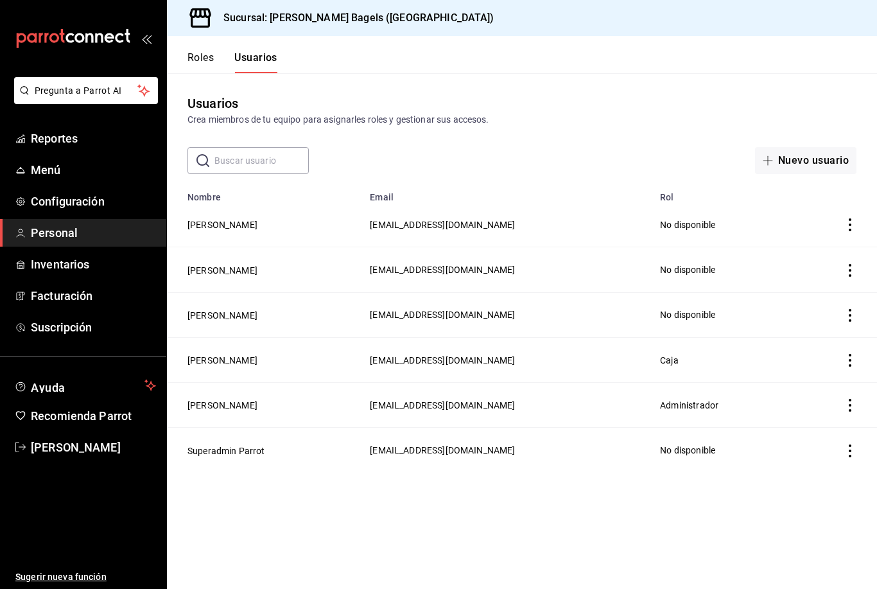
click at [211, 220] on button "[PERSON_NAME]" at bounding box center [223, 224] width 70 height 13
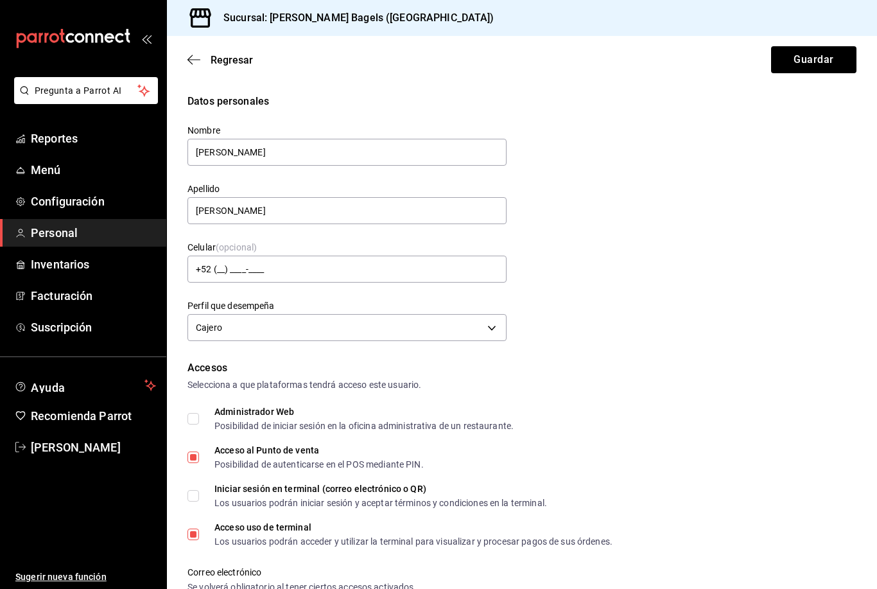
type input "[PHONE_NUMBER]"
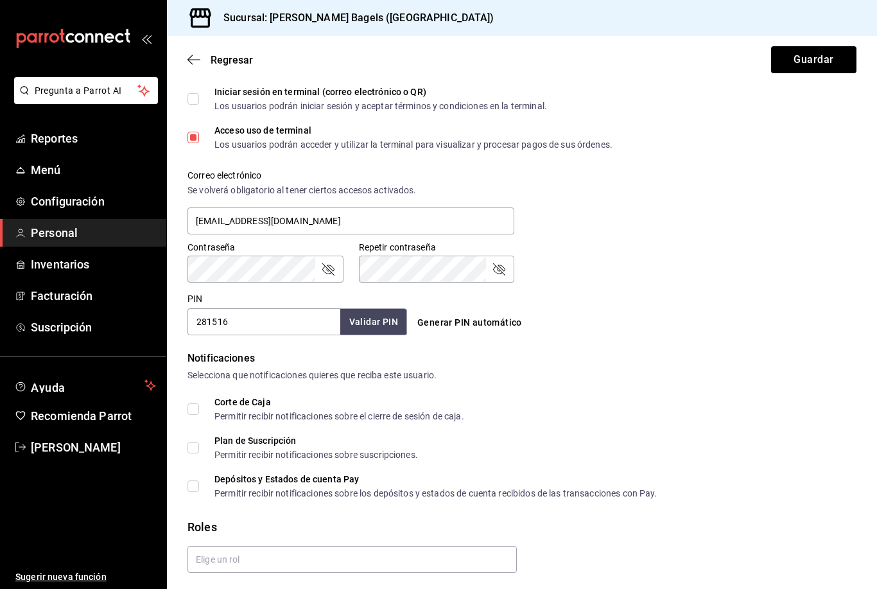
scroll to position [396, 0]
click at [263, 554] on form "Datos personales Nombre [PERSON_NAME] Apellido [PERSON_NAME] Celular (opcional)…" at bounding box center [522, 154] width 669 height 912
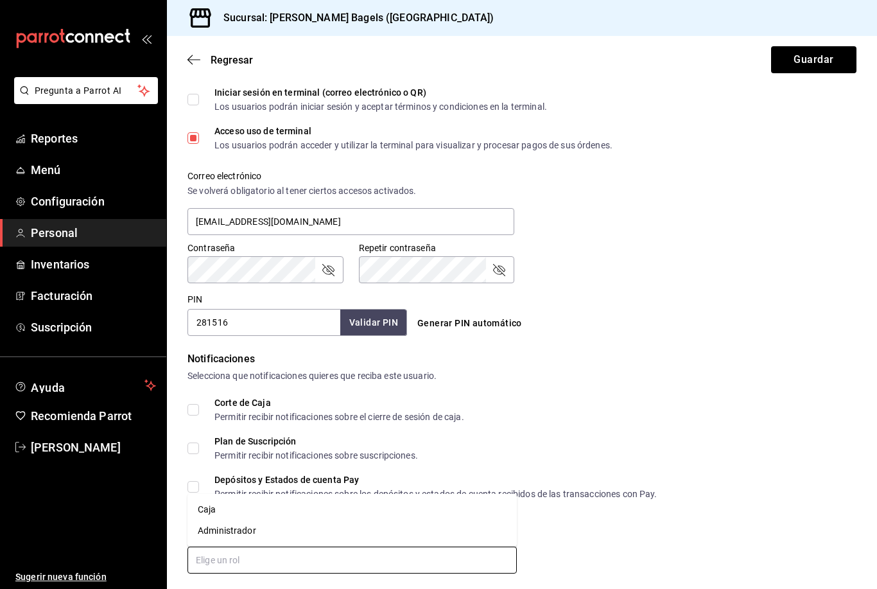
click at [222, 502] on li "Caja" at bounding box center [352, 509] width 329 height 21
checkbox input "true"
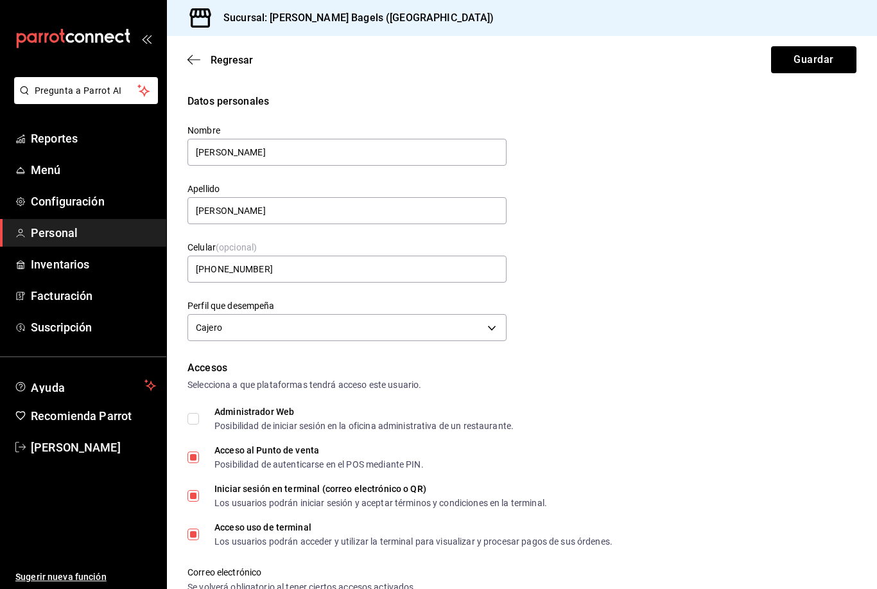
scroll to position [0, 0]
click at [830, 69] on button "Guardar" at bounding box center [813, 59] width 85 height 27
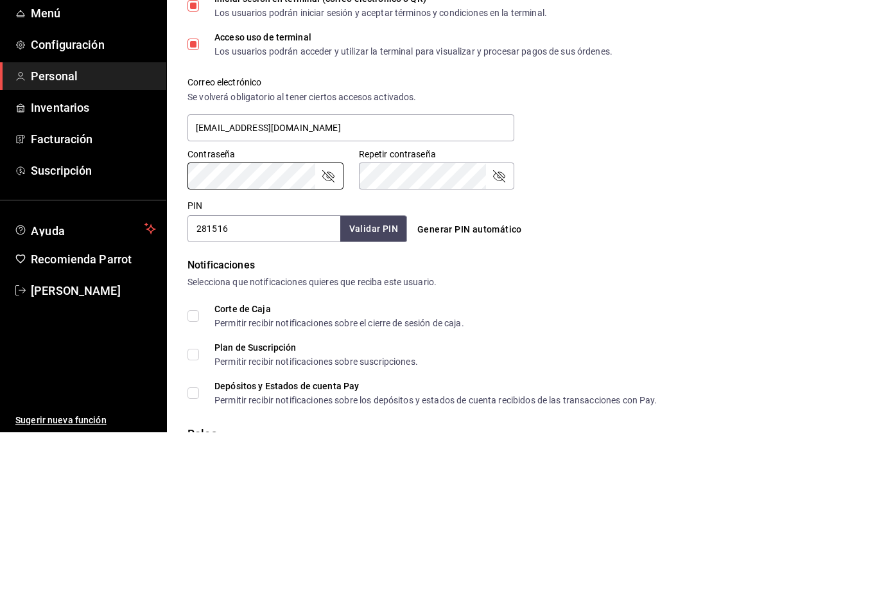
click at [340, 319] on div "Contraseña" at bounding box center [266, 332] width 156 height 27
click at [328, 325] on icon "passwordField" at bounding box center [327, 332] width 15 height 15
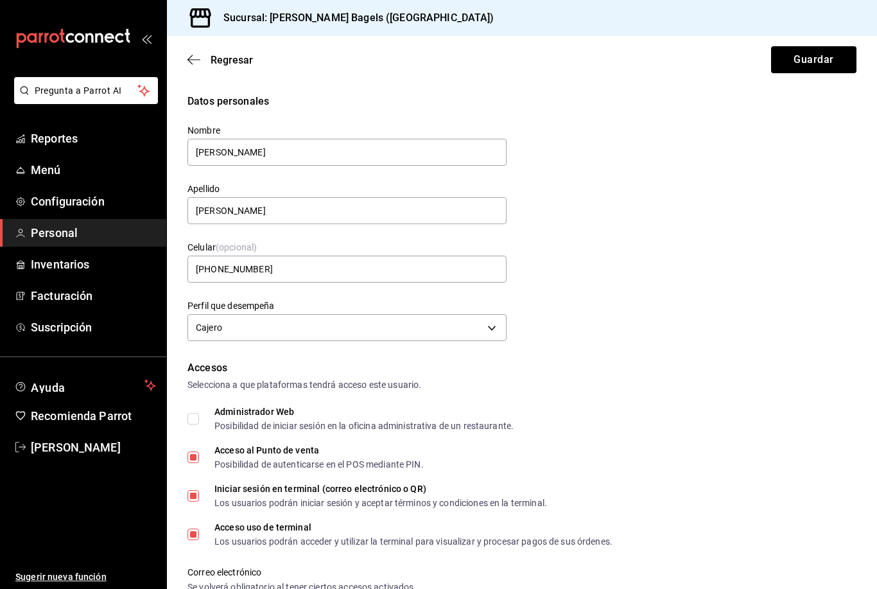
scroll to position [0, 0]
click at [832, 55] on button "Guardar" at bounding box center [813, 59] width 85 height 27
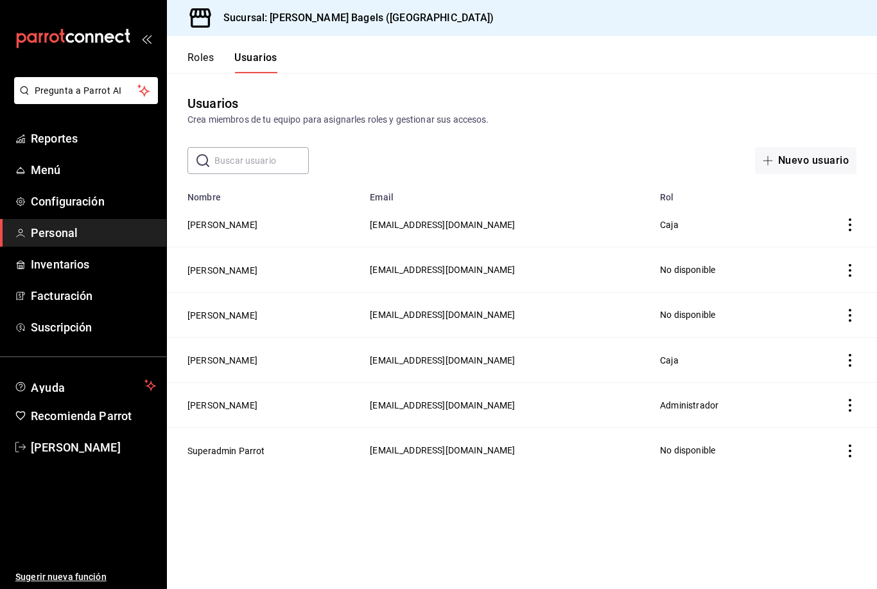
click at [803, 160] on button "Nuevo usuario" at bounding box center [805, 160] width 101 height 27
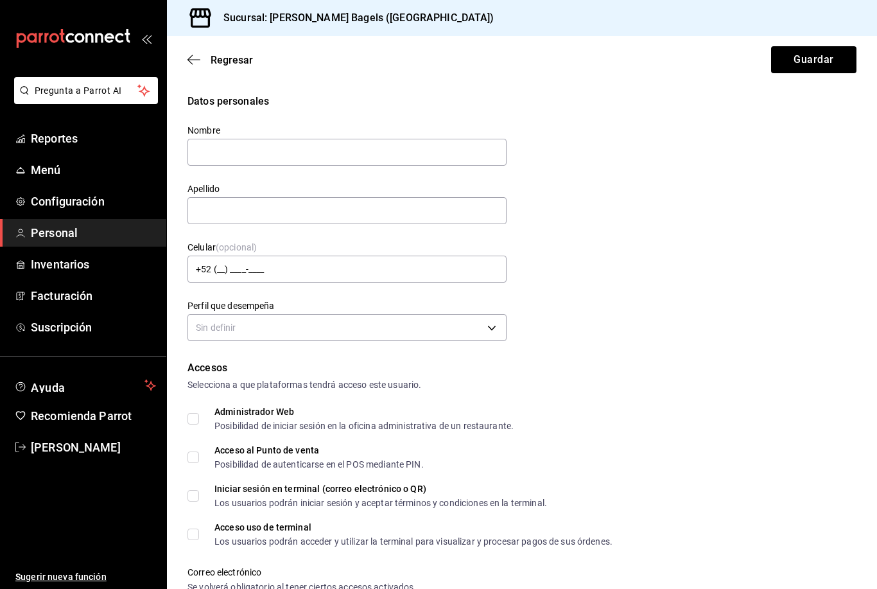
click at [445, 152] on input "text" at bounding box center [347, 152] width 319 height 27
type input "[PERSON_NAME]"
click at [470, 205] on input "text" at bounding box center [347, 210] width 319 height 27
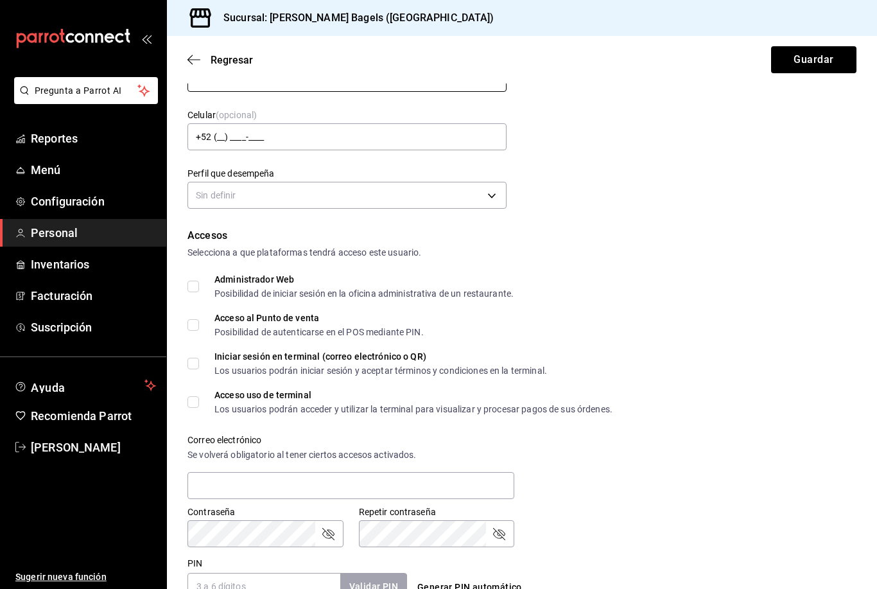
scroll to position [135, 0]
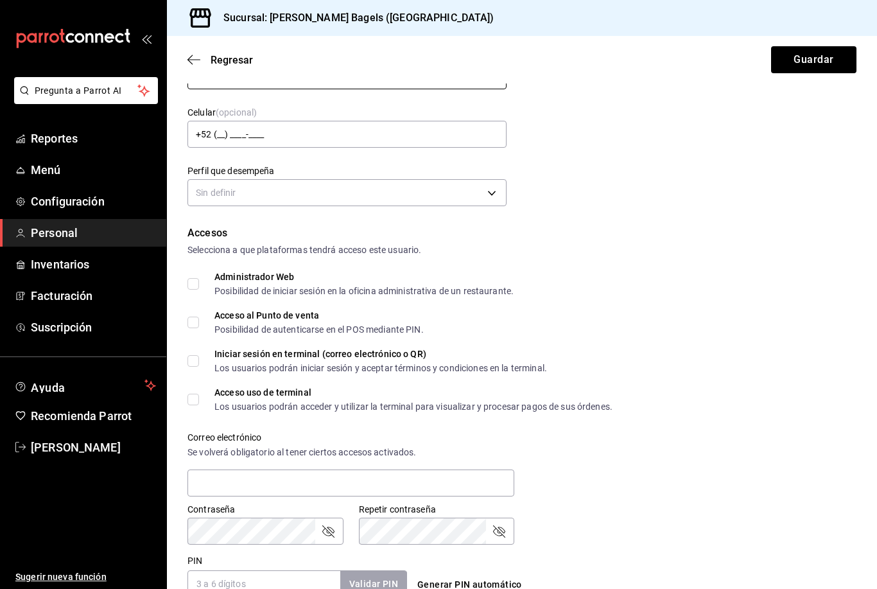
type input "[PERSON_NAME]"
click at [439, 132] on input "+52 (__) ____-____" at bounding box center [347, 134] width 319 height 27
type input "[PHONE_NUMBER]"
click at [441, 180] on body "Pregunta a Parrot AI Reportes Menú Configuración Personal Inventarios Facturaci…" at bounding box center [438, 294] width 877 height 589
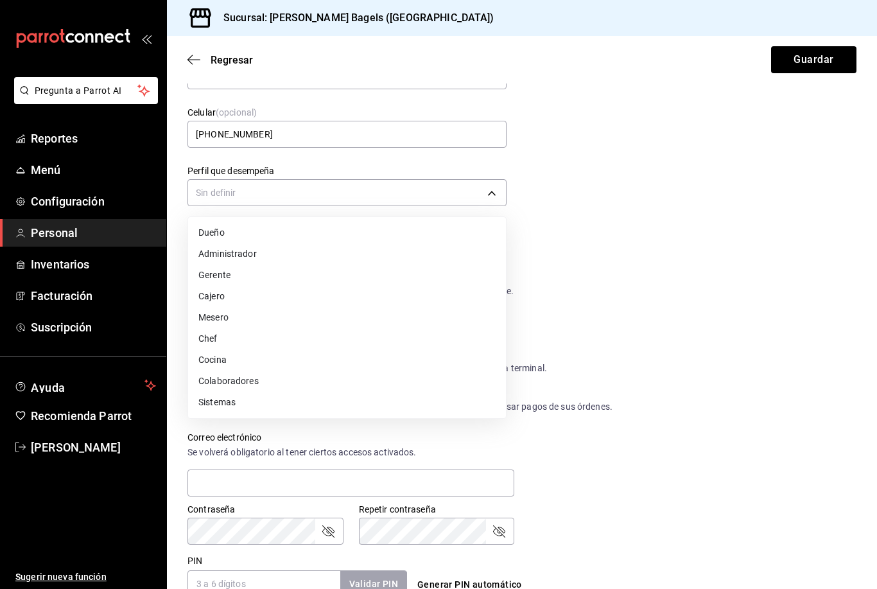
click at [266, 362] on li "Cocina" at bounding box center [347, 359] width 318 height 21
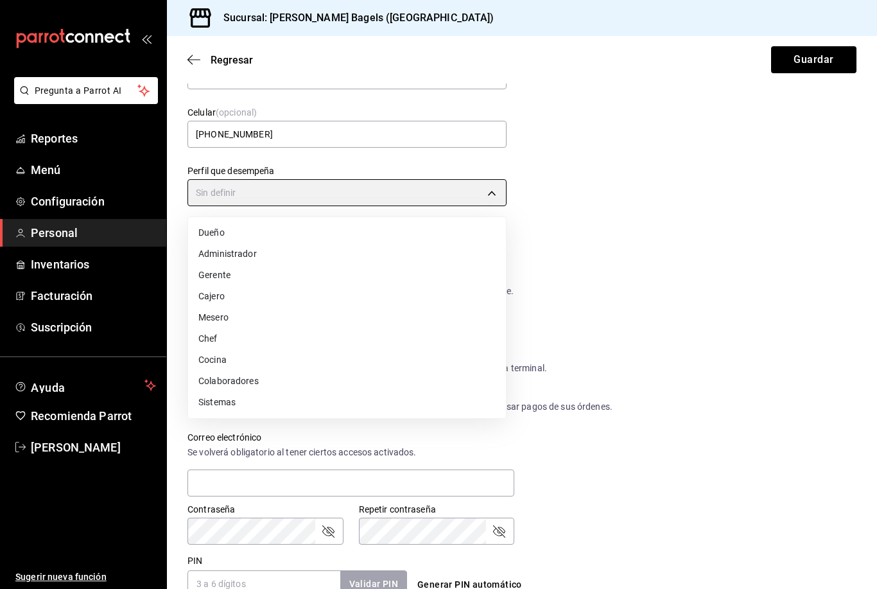
type input "KITCHEN"
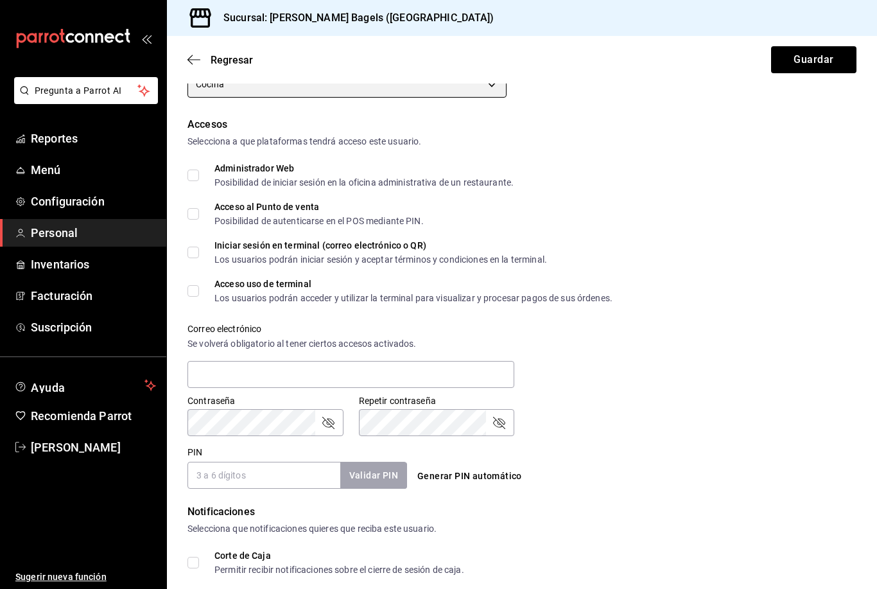
scroll to position [243, 0]
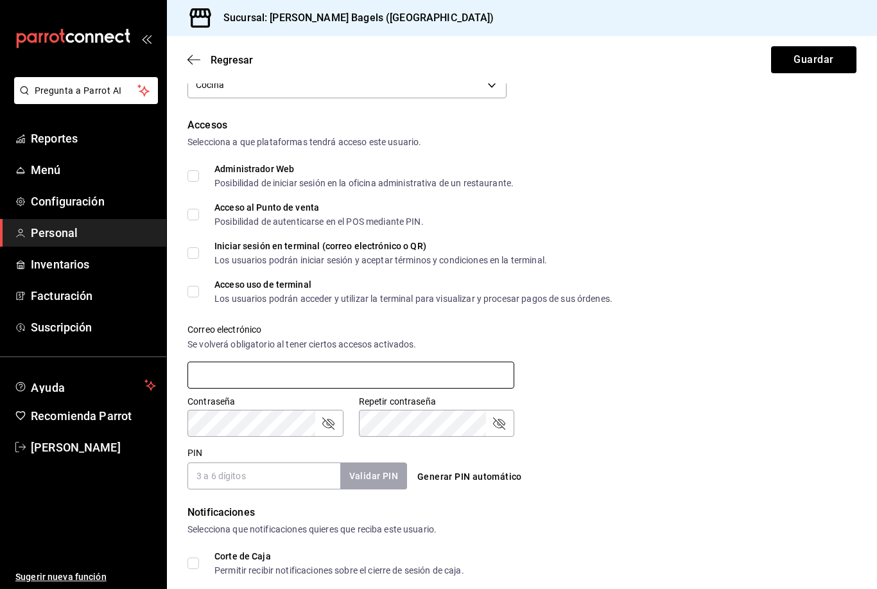
click at [446, 378] on input "text" at bounding box center [351, 375] width 327 height 27
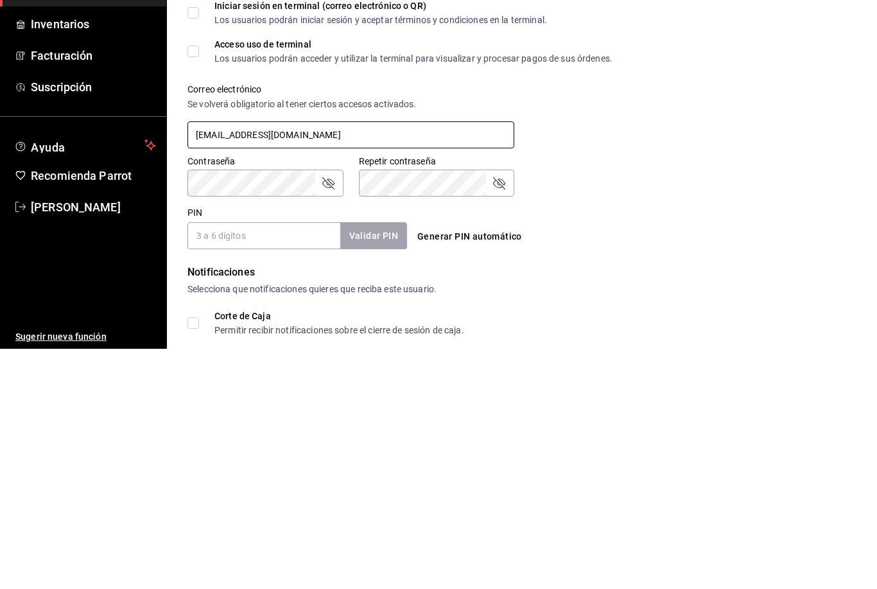
type input "[EMAIL_ADDRESS][DOMAIN_NAME]"
click at [313, 324] on div "Correo electrónico Se volverá obligatorio al tener ciertos accesos activados. […" at bounding box center [351, 357] width 327 height 67
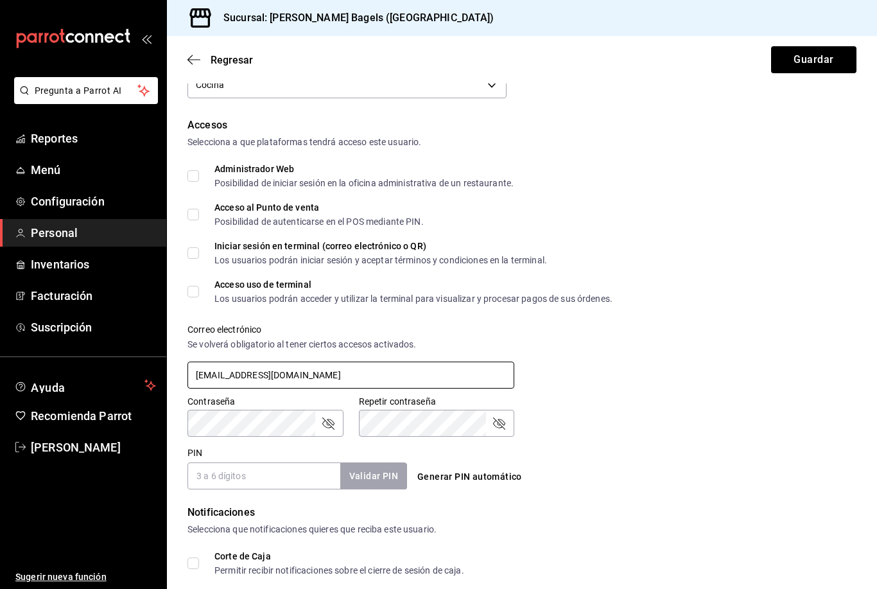
click at [329, 362] on input "[EMAIL_ADDRESS][DOMAIN_NAME]" at bounding box center [351, 375] width 327 height 27
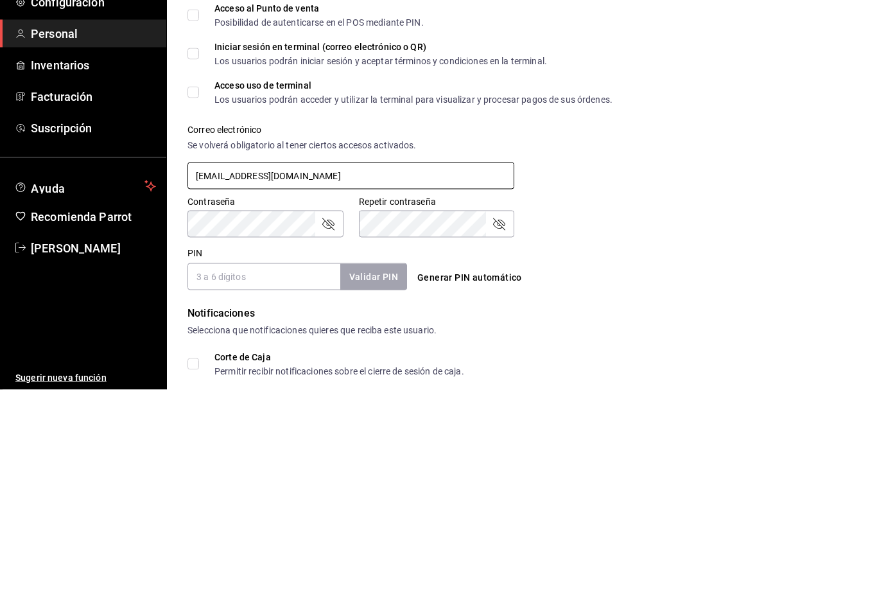
click at [338, 362] on input "[EMAIL_ADDRESS][DOMAIN_NAME]" at bounding box center [351, 375] width 327 height 27
click at [244, 462] on input "PIN" at bounding box center [264, 475] width 153 height 27
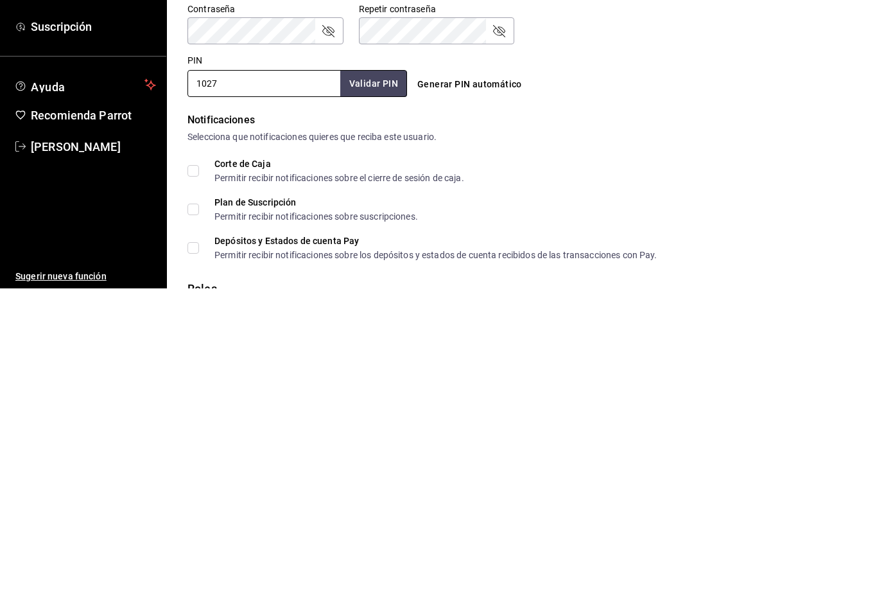
scroll to position [333, 0]
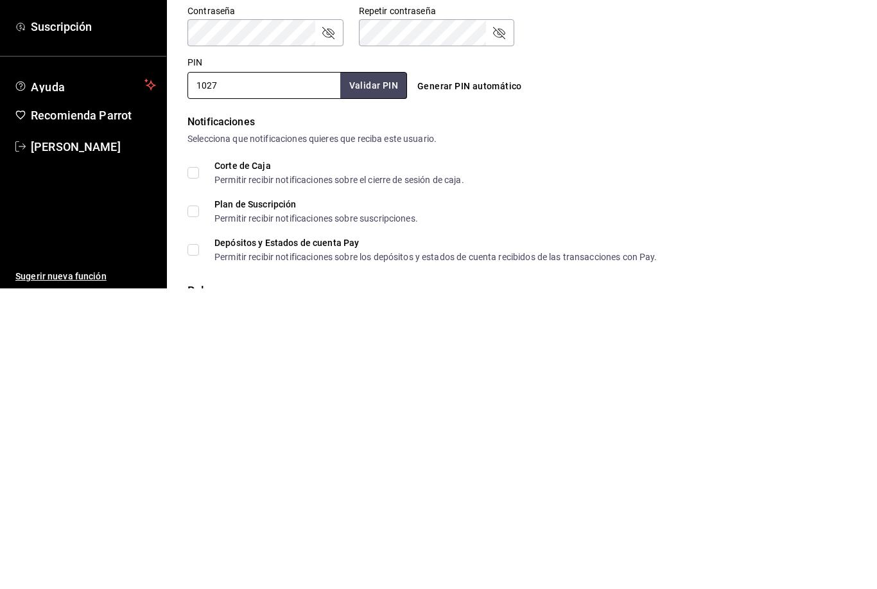
type input "1027"
click at [380, 373] on button "Validar PIN" at bounding box center [373, 386] width 67 height 26
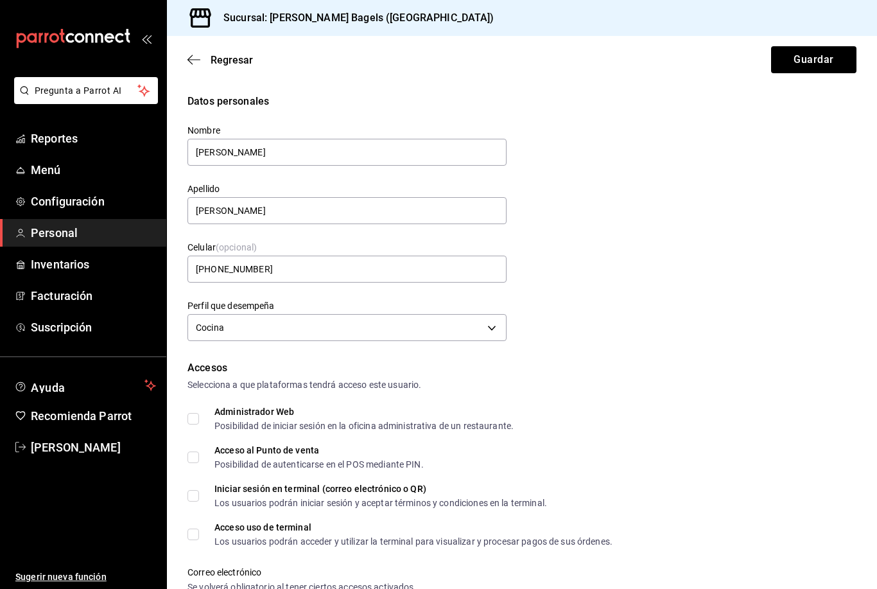
scroll to position [0, 0]
click at [827, 62] on button "Guardar" at bounding box center [813, 59] width 85 height 27
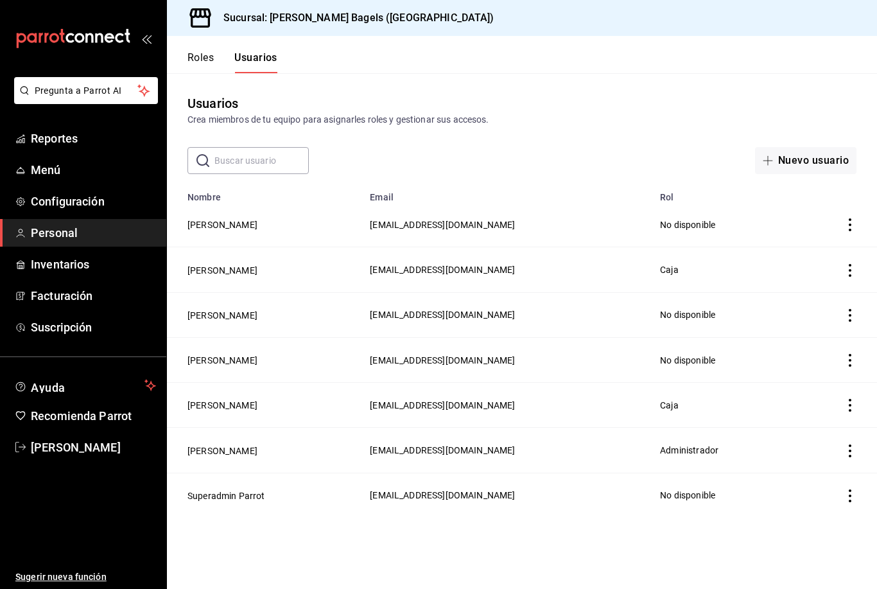
click at [209, 311] on button "[PERSON_NAME]" at bounding box center [223, 315] width 70 height 13
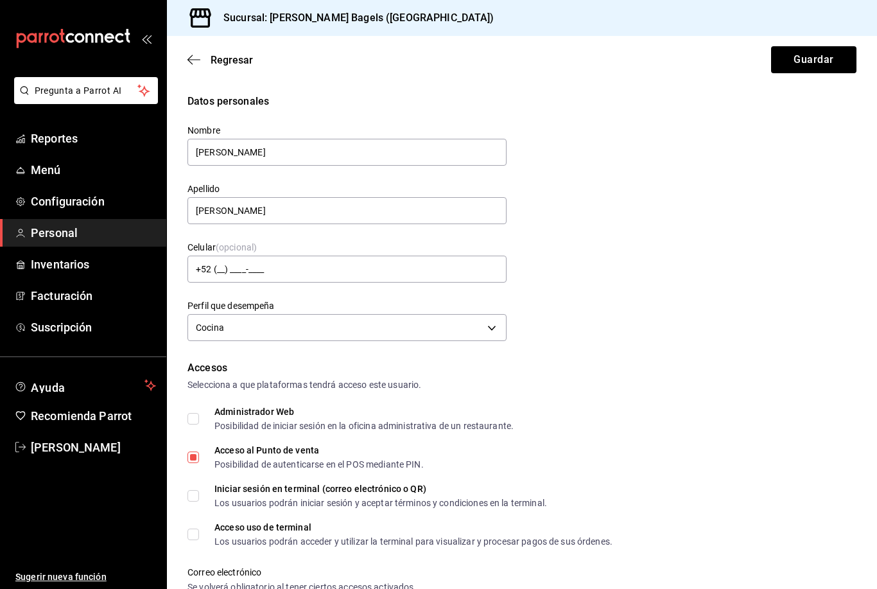
type input "[PHONE_NUMBER]"
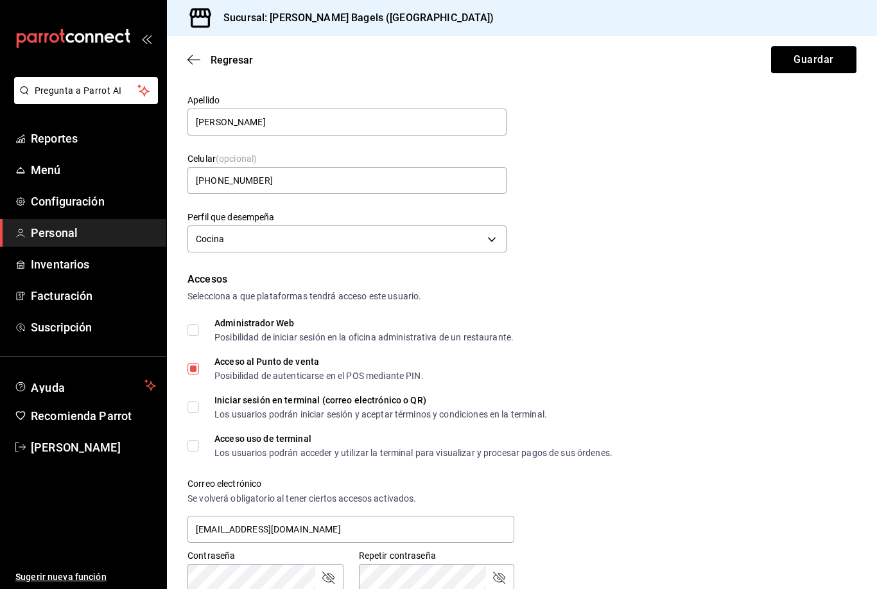
scroll to position [91, 0]
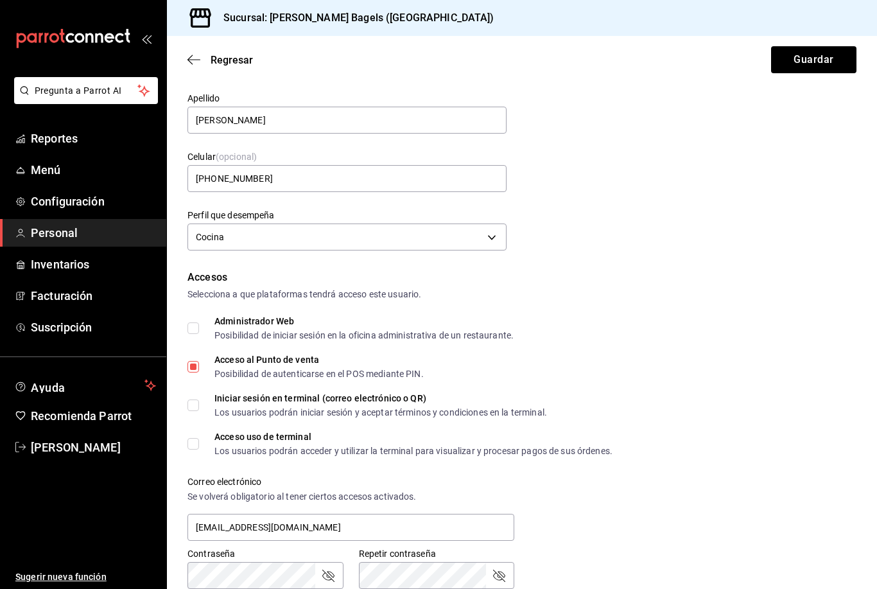
click at [188, 368] on input "Acceso al Punto de venta Posibilidad de autenticarse en el POS mediante PIN." at bounding box center [194, 367] width 12 height 12
checkbox input "false"
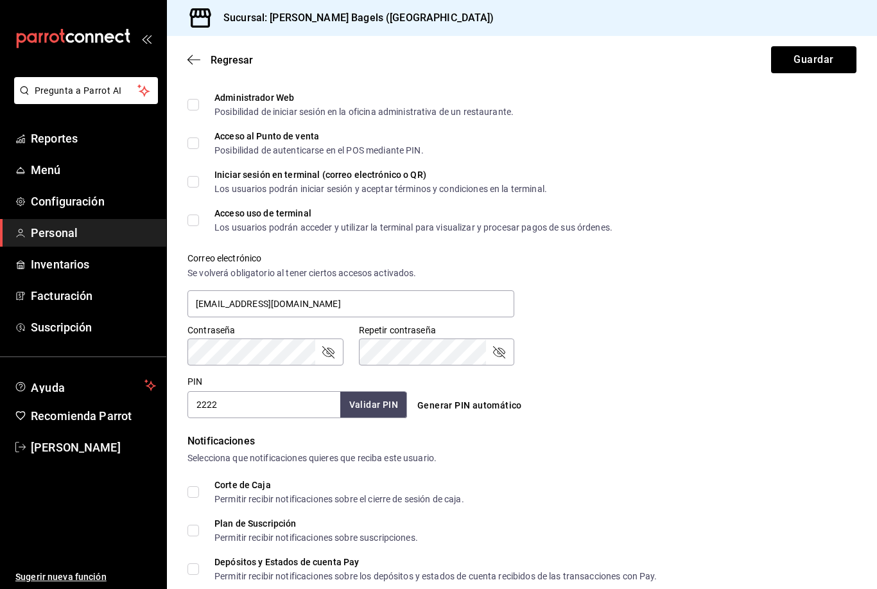
scroll to position [317, 0]
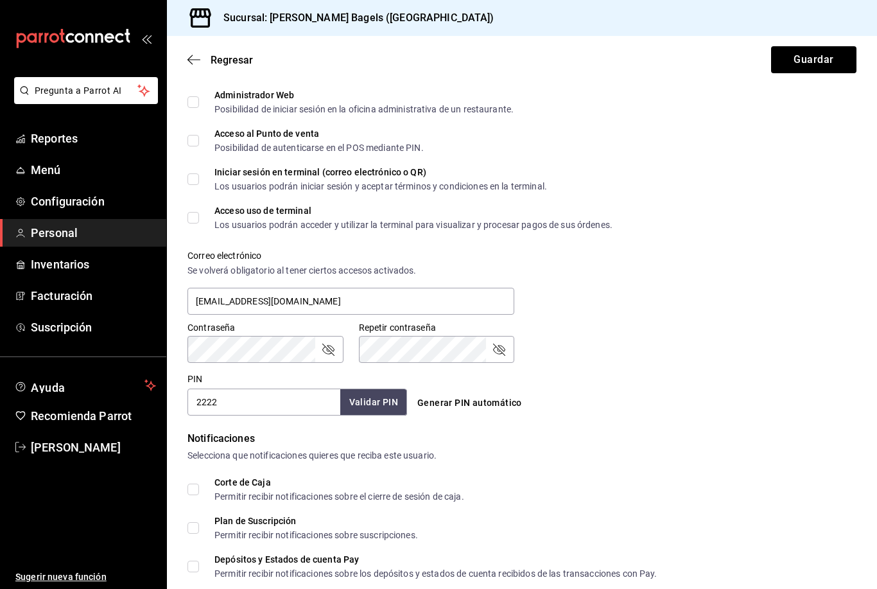
click at [300, 403] on input "2222" at bounding box center [264, 402] width 153 height 27
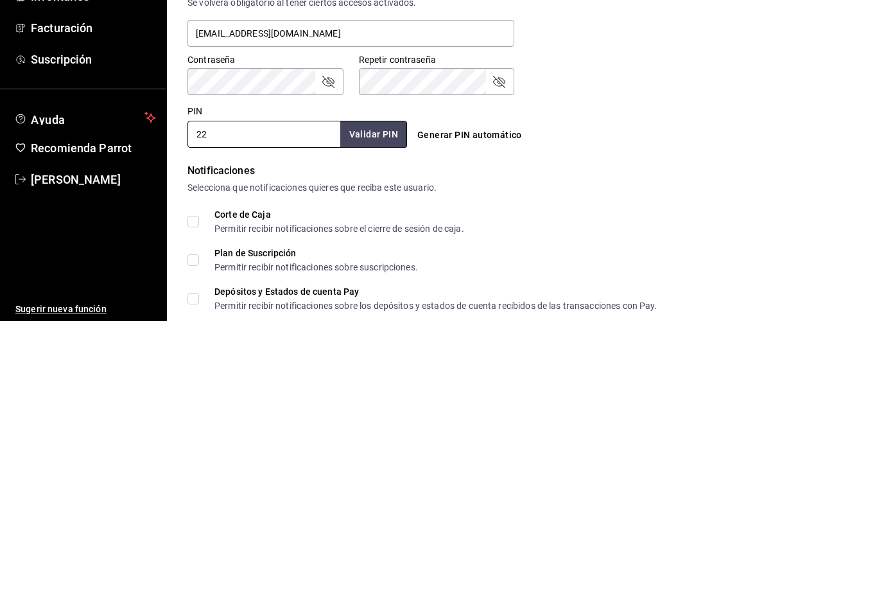
type input "2"
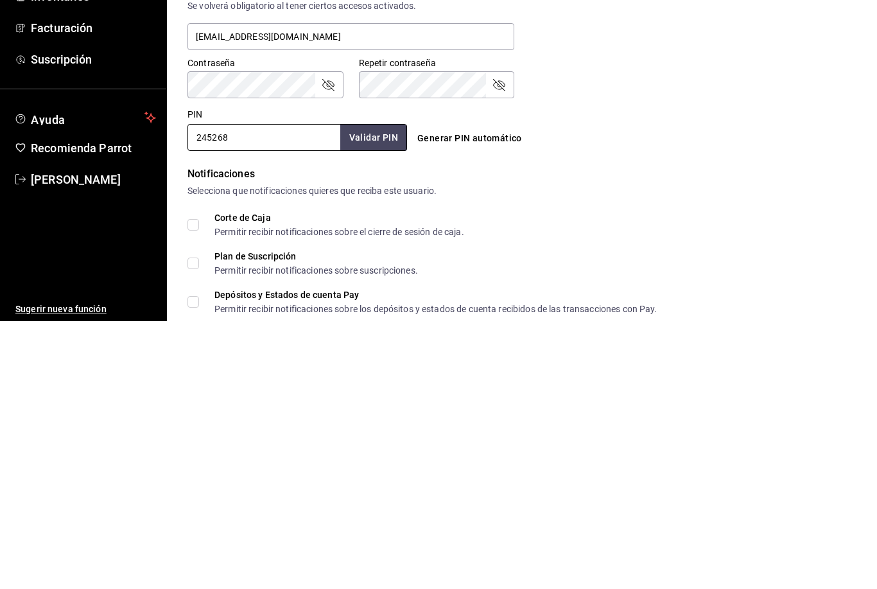
type input "245268"
click at [367, 392] on button "Validar PIN" at bounding box center [373, 405] width 67 height 26
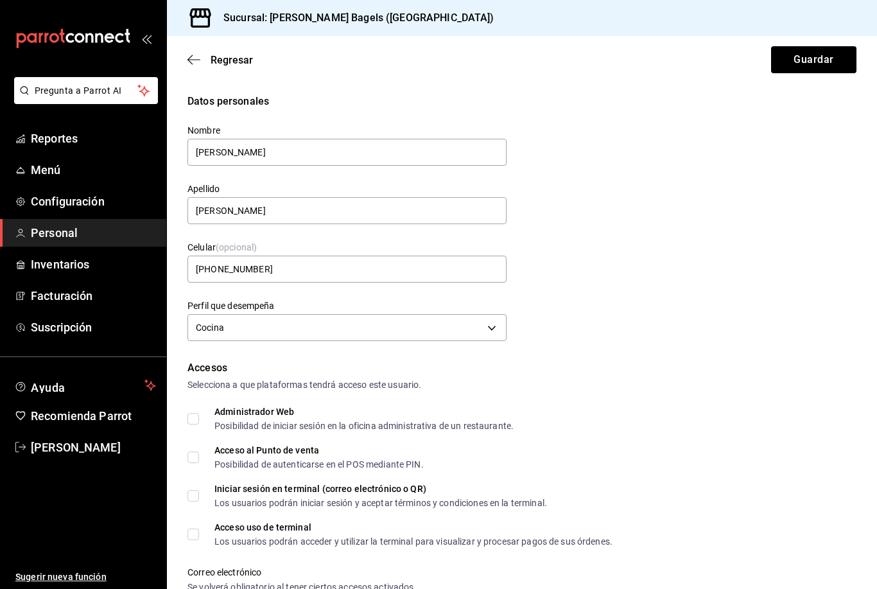
scroll to position [0, 0]
click at [813, 66] on button "Guardar" at bounding box center [813, 59] width 85 height 27
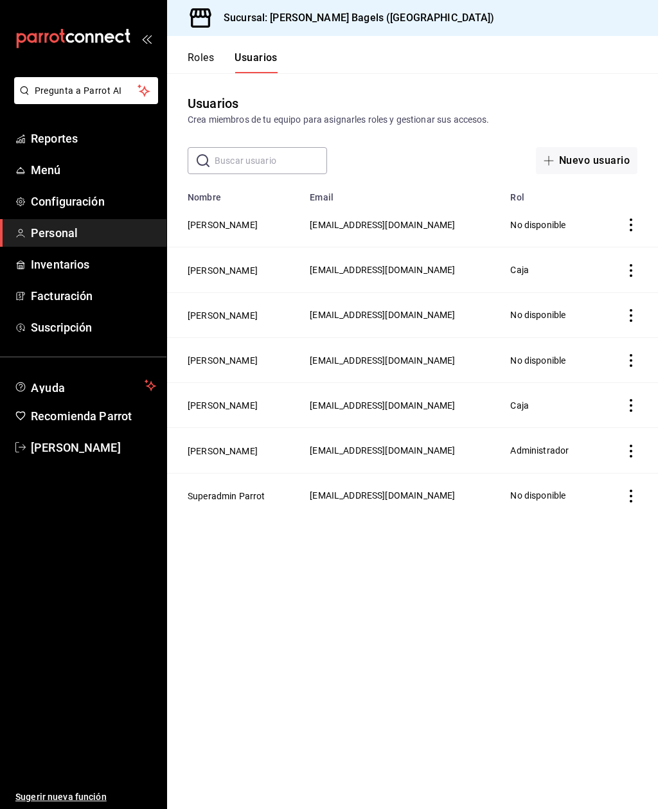
scroll to position [26, 0]
click at [247, 12] on h3 "Sucursal: [PERSON_NAME] Bagels ([GEOGRAPHIC_DATA])" at bounding box center [353, 17] width 281 height 15
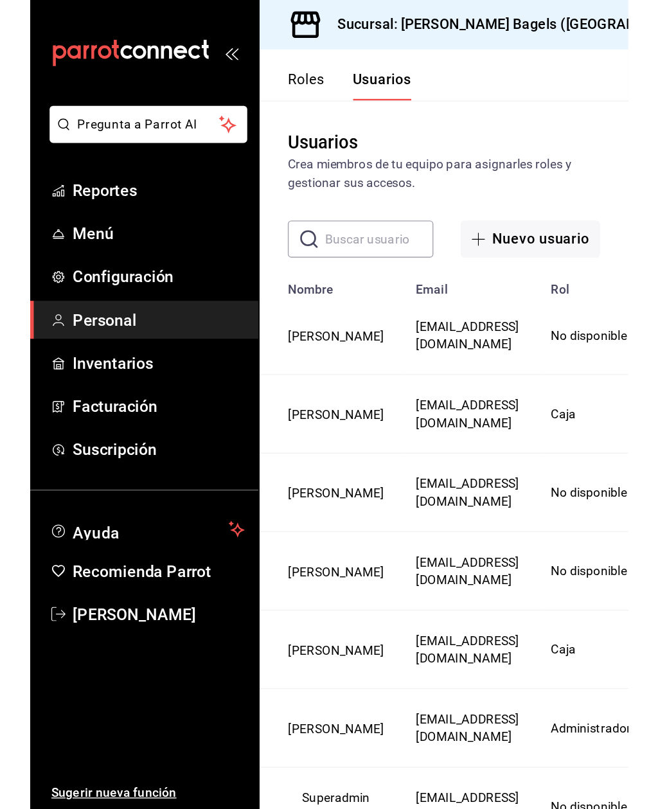
scroll to position [26, 0]
